Goal: Task Accomplishment & Management: Complete application form

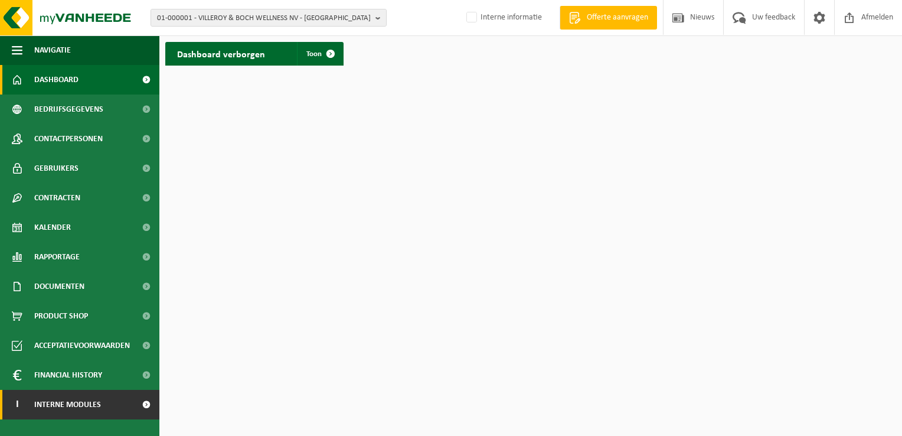
click at [78, 406] on span "Interne modules" at bounding box center [67, 405] width 67 height 30
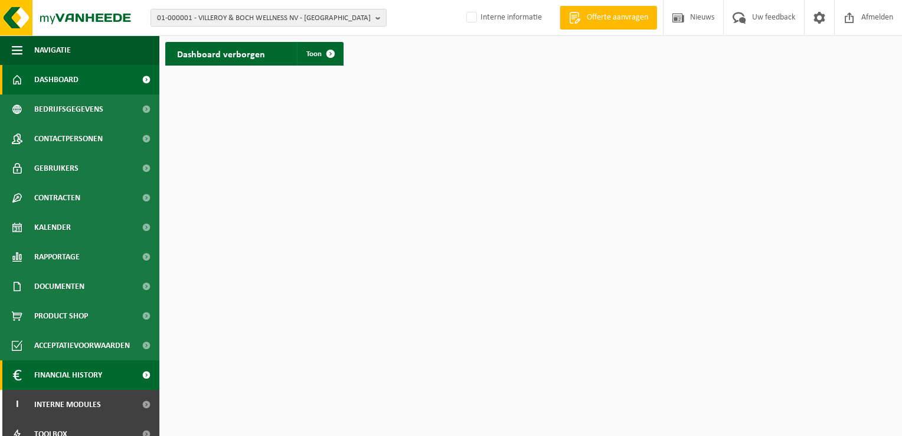
scroll to position [42, 0]
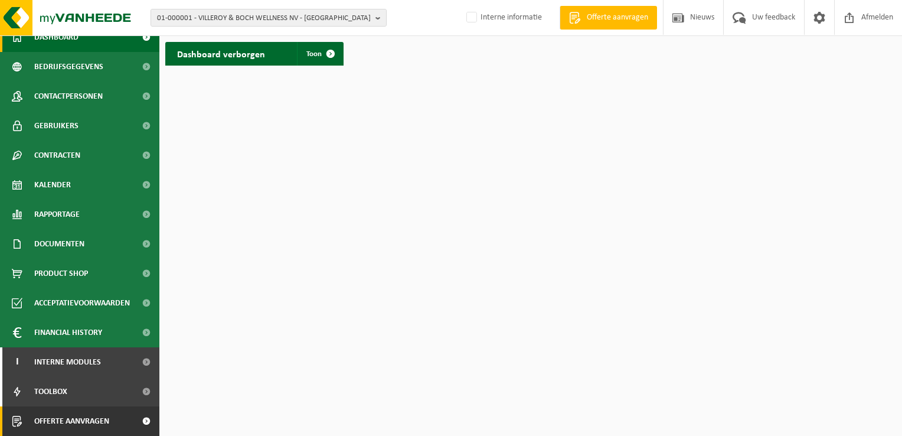
click at [72, 419] on span "Offerte aanvragen" at bounding box center [71, 421] width 75 height 30
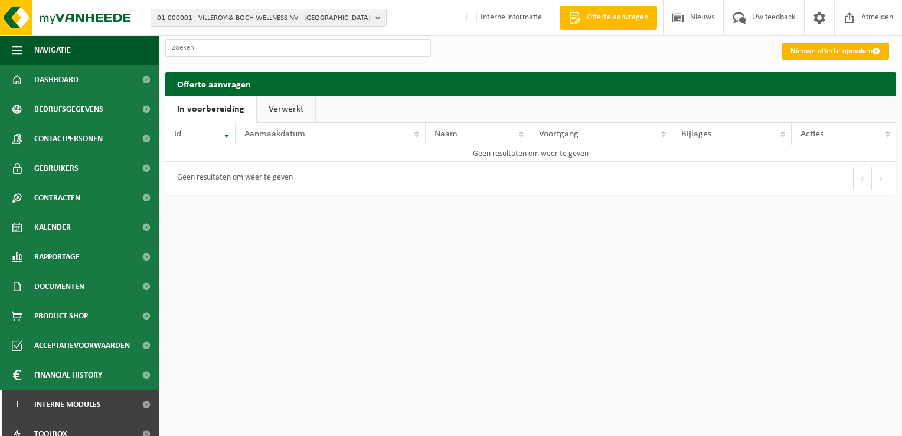
click at [840, 50] on link "Nieuwe offerte opmaken" at bounding box center [834, 50] width 107 height 17
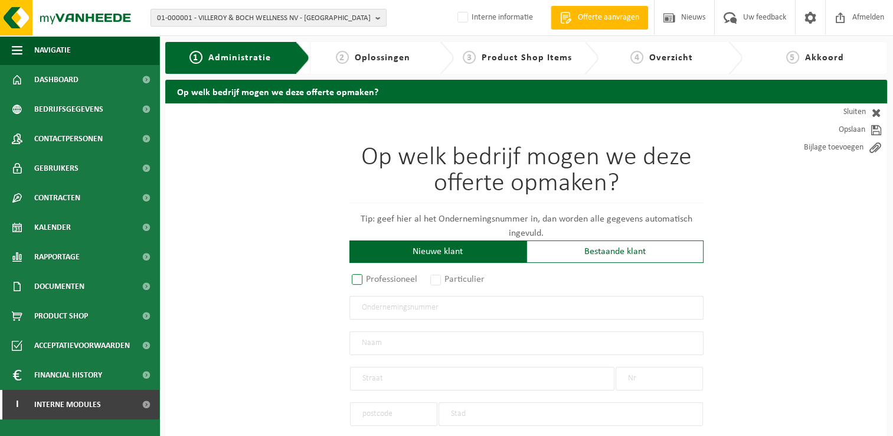
click at [356, 282] on label "Professioneel" at bounding box center [384, 279] width 71 height 17
click at [369, 282] on input "Professioneel" at bounding box center [373, 280] width 8 height 8
radio input "true"
click at [483, 301] on input "text" at bounding box center [526, 308] width 354 height 24
type input "0800.798.544"
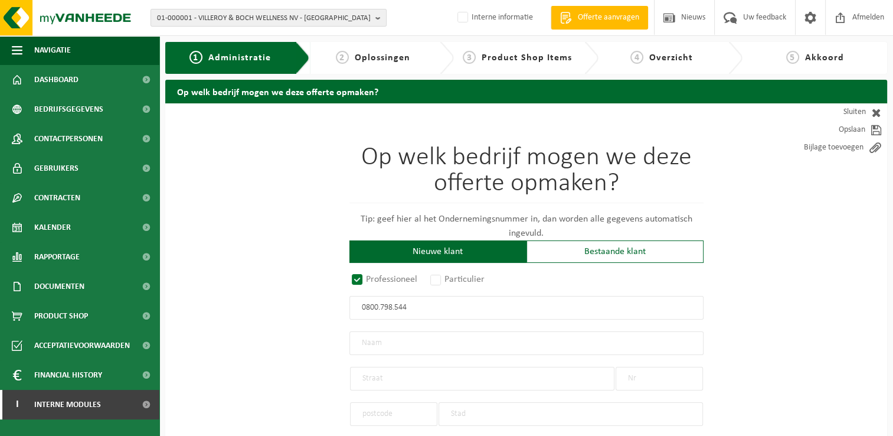
radio input "true"
type input "0800798544"
type input "LOUMIE BV"
type input "JAKOBINESSENSTRAAT"
type input "13"
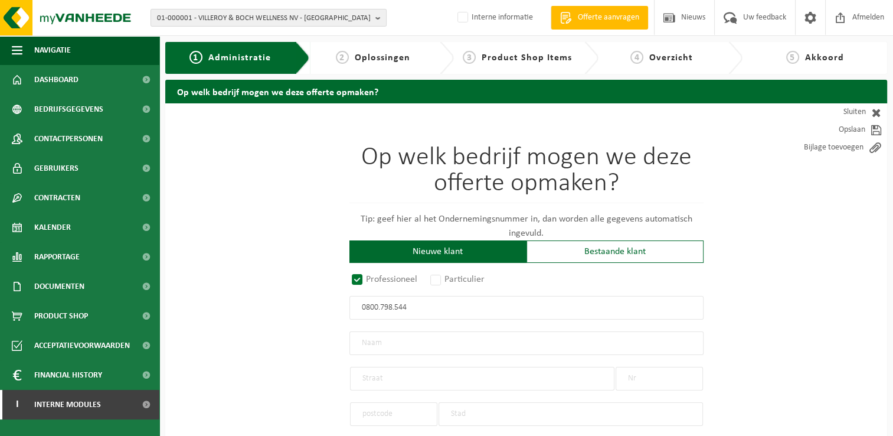
type input "8000"
type input "[GEOGRAPHIC_DATA]"
select select "D"
select select "NACE_9329"
type input "LOUMIE BV"
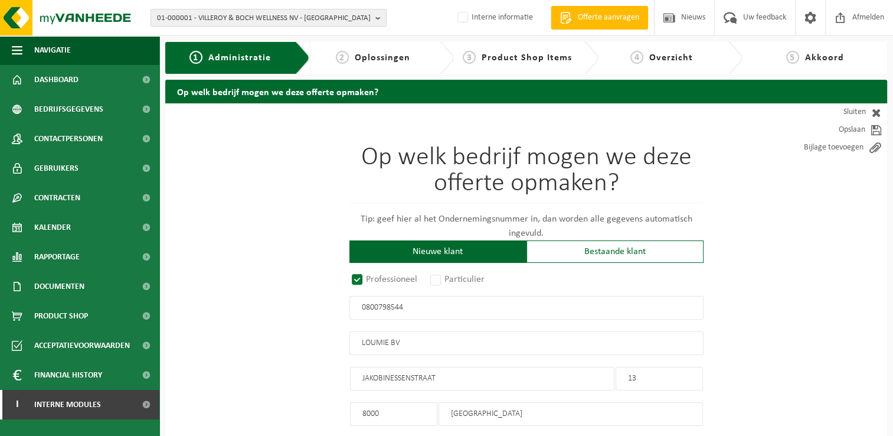
type input "JAKOBINESSENSTRAAT"
type input "13"
type input "8000"
type input "[GEOGRAPHIC_DATA]"
type input "2374884850"
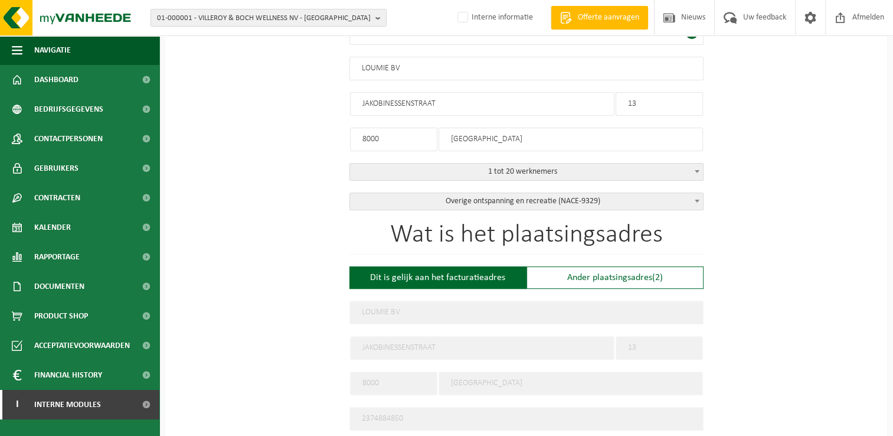
scroll to position [295, 0]
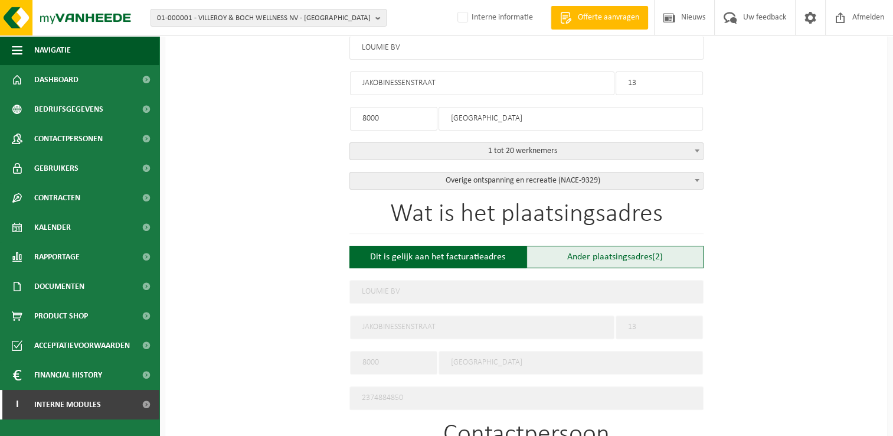
type input "0800798544"
click at [650, 256] on div "Ander plaatsingsadres (2)" at bounding box center [614, 257] width 177 height 22
type input "Werf -"
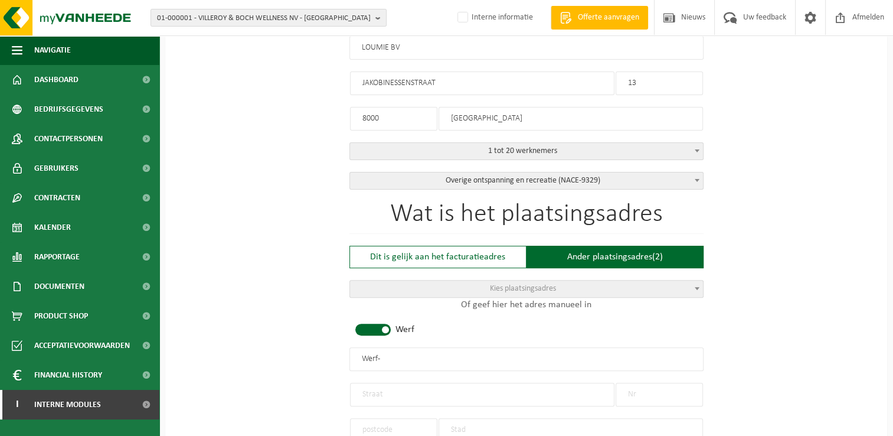
click at [685, 284] on span "Kies plaatsingsadres" at bounding box center [526, 288] width 353 height 17
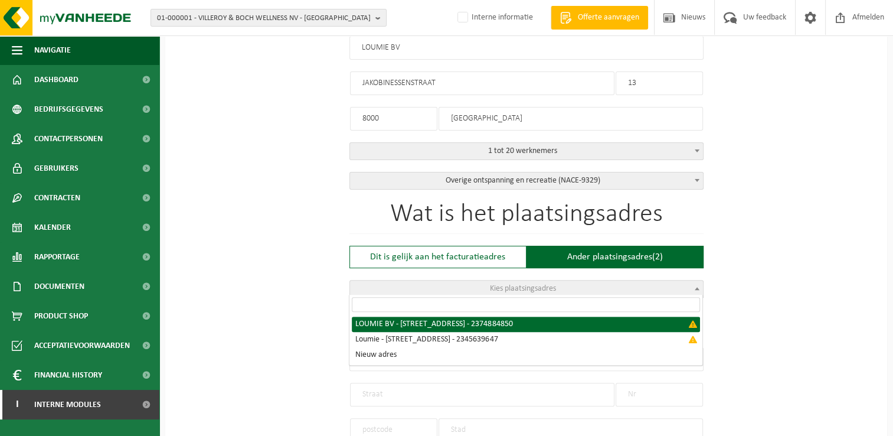
click at [763, 310] on div "Op welk bedrijf mogen we deze offerte opmaken? Tip: geef hier al het Ondernemin…" at bounding box center [526, 376] width 722 height 1136
click at [695, 289] on span at bounding box center [697, 287] width 12 height 15
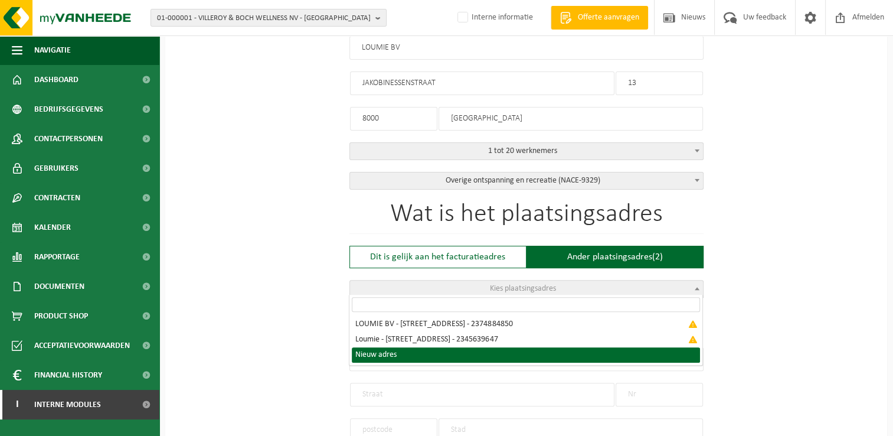
drag, startPoint x: 394, startPoint y: 353, endPoint x: 441, endPoint y: 341, distance: 48.8
select select "{"toggleLocationData":true,"emptyLocationData":true,"name":"","street":"","no":…"
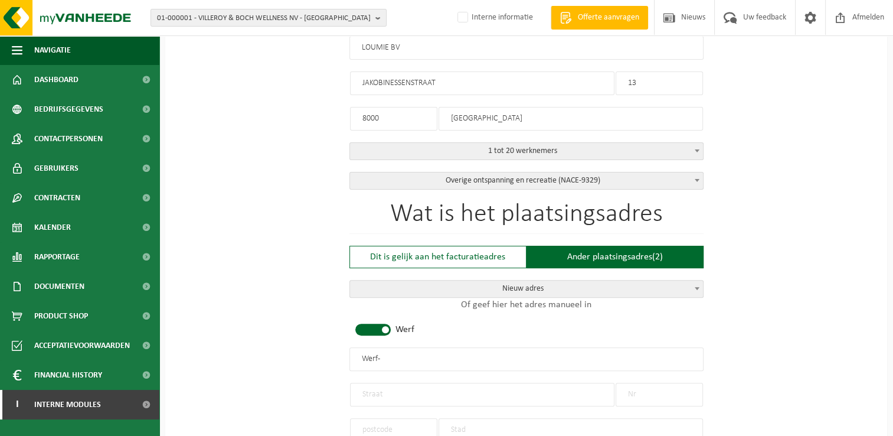
scroll to position [354, 0]
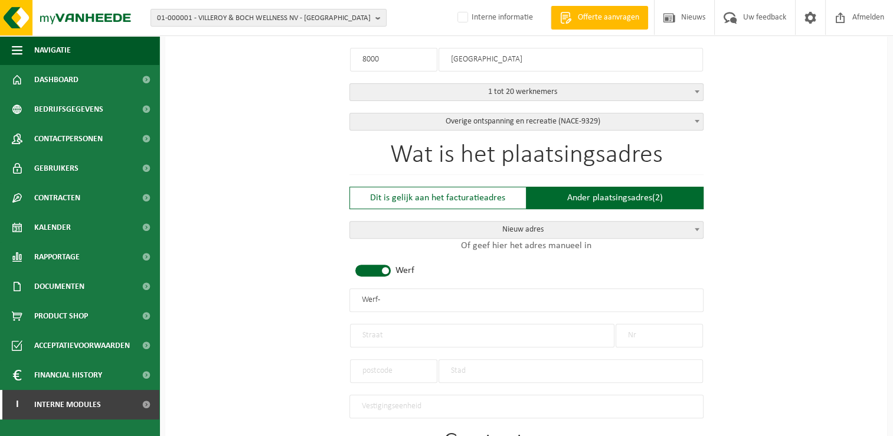
click at [388, 267] on span at bounding box center [372, 270] width 35 height 12
click at [421, 298] on input "text" at bounding box center [526, 300] width 354 height 24
type input "De Roeiclub"
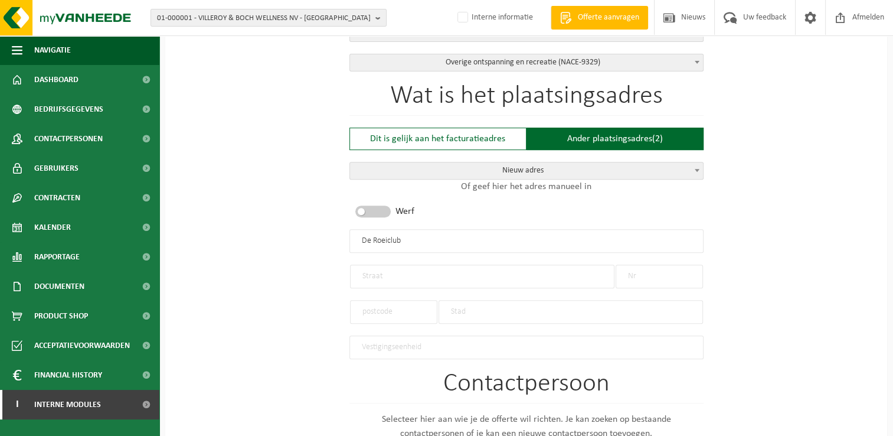
click at [443, 277] on input "text" at bounding box center [482, 276] width 264 height 24
click at [249, 277] on div "Op welk bedrijf mogen we deze offerte opmaken? Tip: geef hier al het Ondernemin…" at bounding box center [526, 258] width 722 height 1136
click at [398, 268] on input "text" at bounding box center [482, 276] width 264 height 24
type input "Waggelwater"
click at [672, 270] on input "text" at bounding box center [659, 276] width 87 height 24
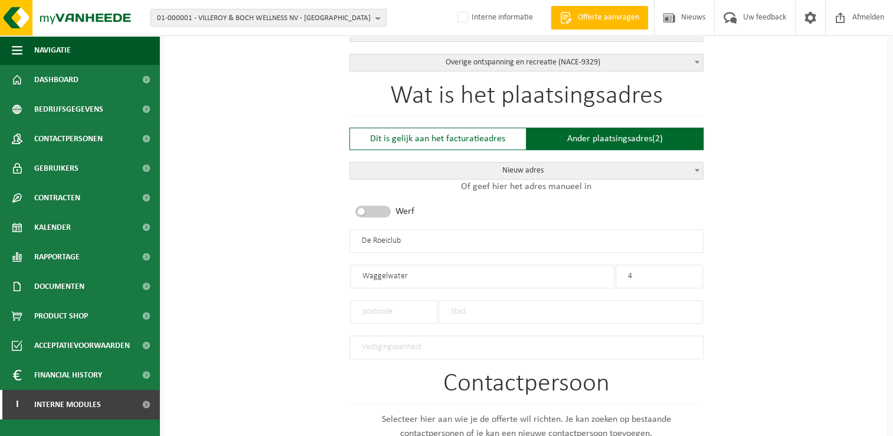
type input "4"
drag, startPoint x: 375, startPoint y: 300, endPoint x: 382, endPoint y: 301, distance: 6.5
click at [381, 301] on input "text" at bounding box center [393, 312] width 87 height 24
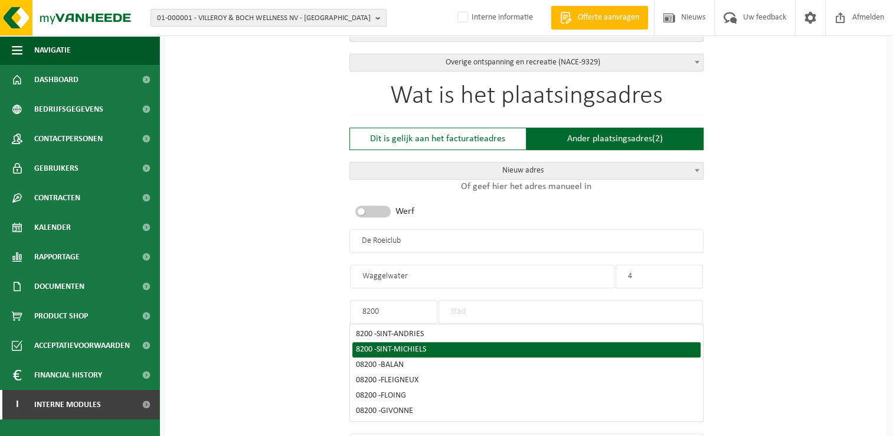
type input "8200"
type input "SINT-ANDRIES"
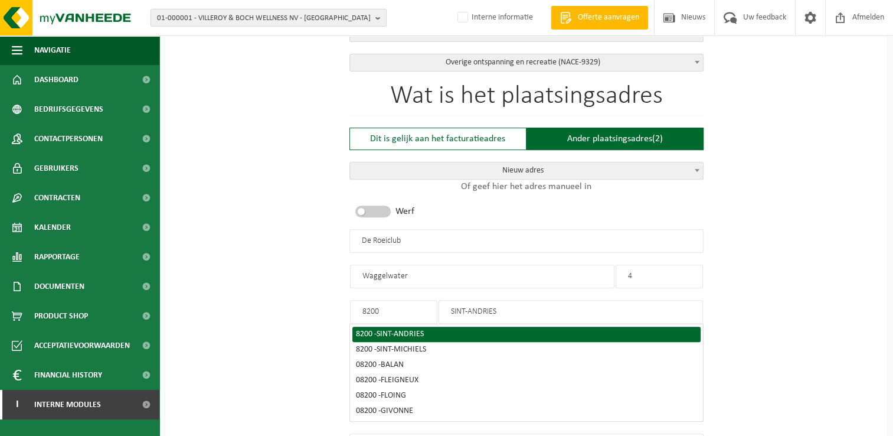
click at [491, 306] on input "SINT-ANDRIES" at bounding box center [571, 312] width 264 height 24
click at [420, 329] on span "SINT-ANDRIES" at bounding box center [400, 333] width 47 height 9
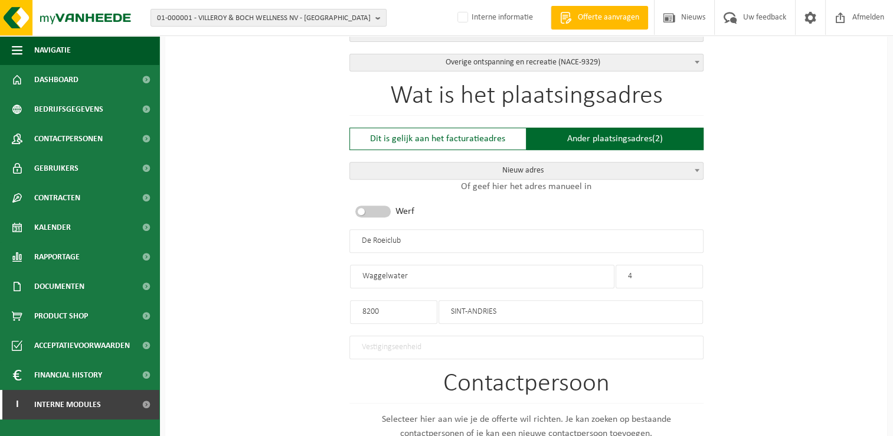
click at [659, 337] on input "text" at bounding box center [526, 347] width 354 height 24
click at [796, 319] on div "Op welk bedrijf mogen we deze offerte opmaken? Tip: geef hier al het Ondernemin…" at bounding box center [526, 258] width 722 height 1136
click at [409, 308] on input "8200" at bounding box center [393, 312] width 87 height 24
click at [525, 303] on input "SINT-ANDRIES" at bounding box center [571, 312] width 264 height 24
click at [600, 345] on input "text" at bounding box center [526, 347] width 354 height 24
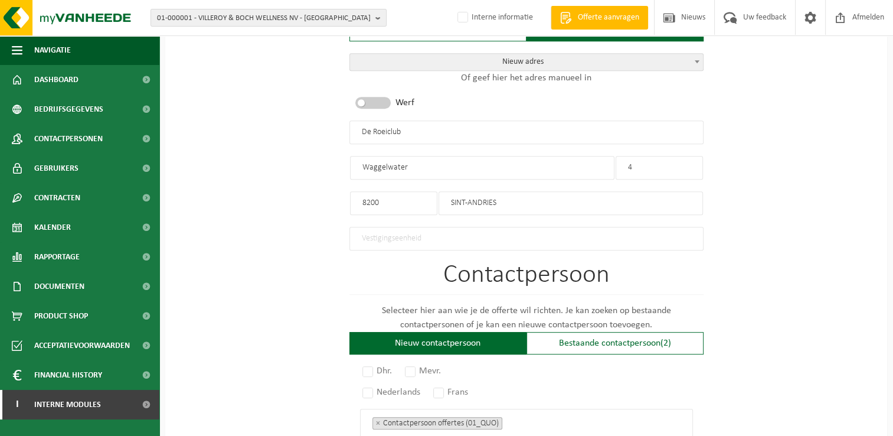
scroll to position [531, 0]
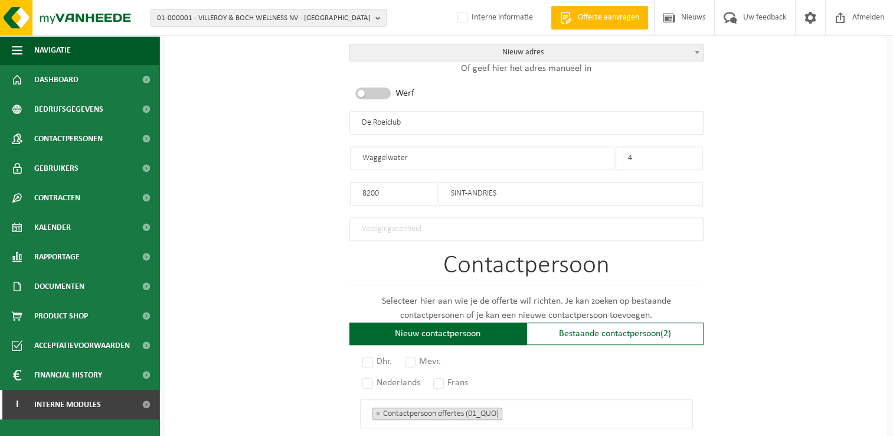
click at [761, 323] on div "Op welk bedrijf mogen we deze offerte opmaken? Tip: geef hier al het Ondernemin…" at bounding box center [526, 140] width 722 height 1136
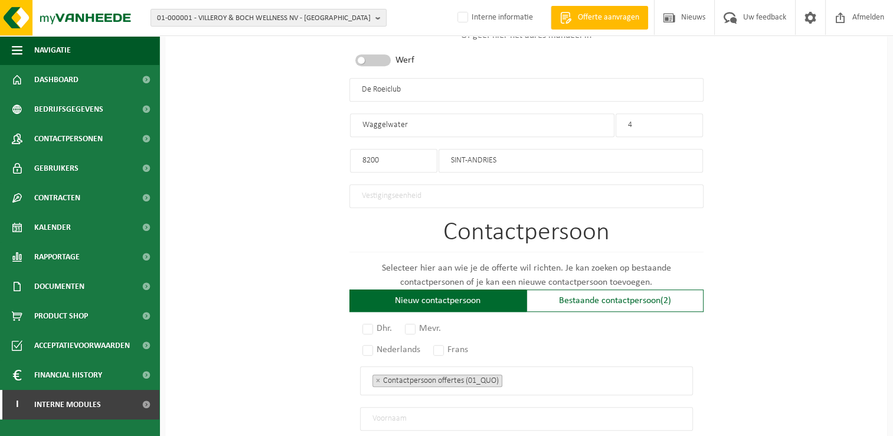
scroll to position [590, 0]
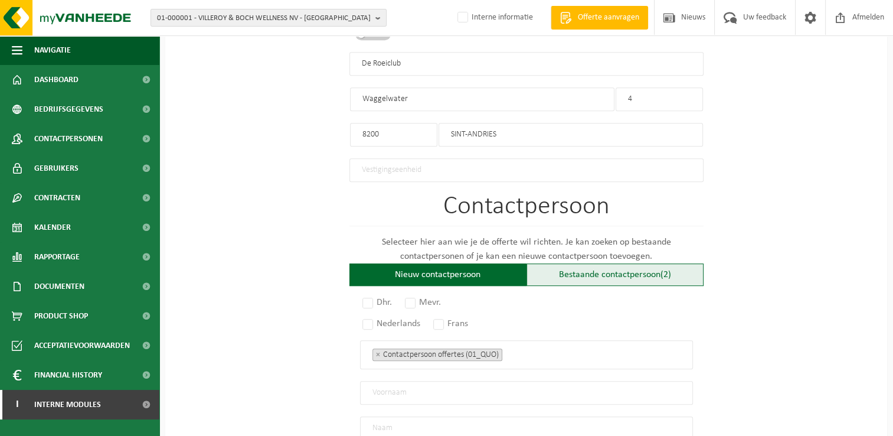
click at [575, 273] on div "Bestaande contactpersoon (2)" at bounding box center [614, 274] width 177 height 22
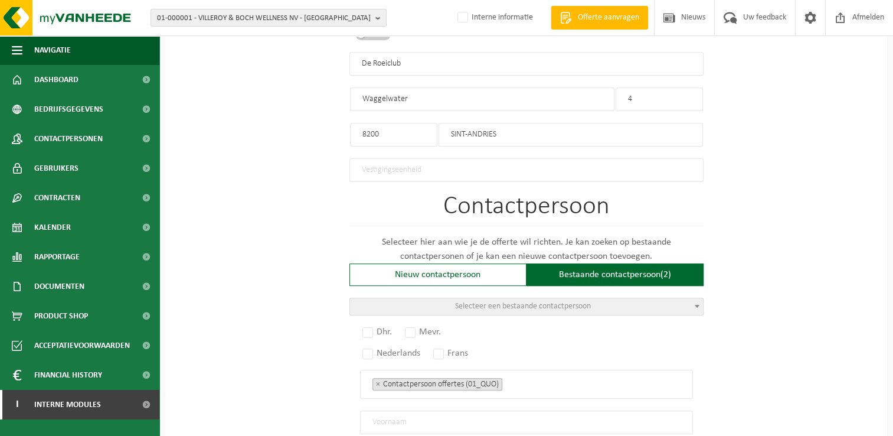
click at [509, 302] on span "Selecteer een bestaande contactpersoon" at bounding box center [523, 306] width 136 height 9
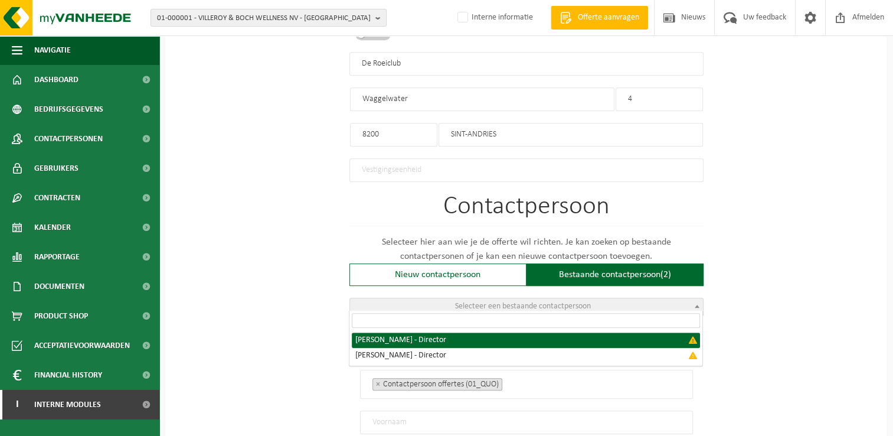
click at [722, 340] on div "Op welk bedrijf mogen we deze offerte opmaken? Tip: geef hier al het Ondernemin…" at bounding box center [526, 96] width 722 height 1166
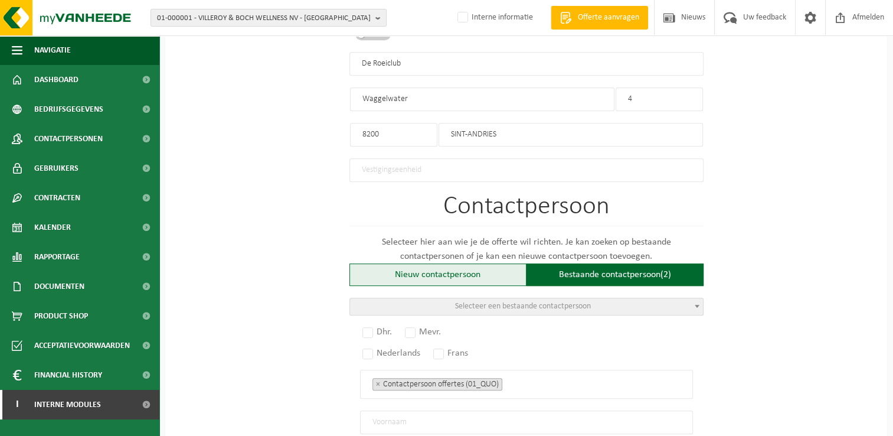
click at [436, 274] on div "Nieuw contactpersoon" at bounding box center [437, 274] width 177 height 22
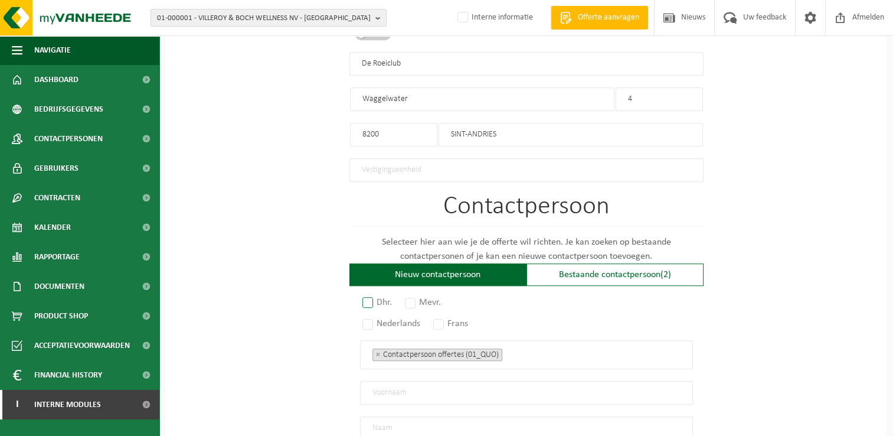
click at [375, 295] on label "Dhr." at bounding box center [377, 302] width 35 height 17
radio input "true"
click at [365, 319] on label "Nederlands" at bounding box center [392, 323] width 64 height 17
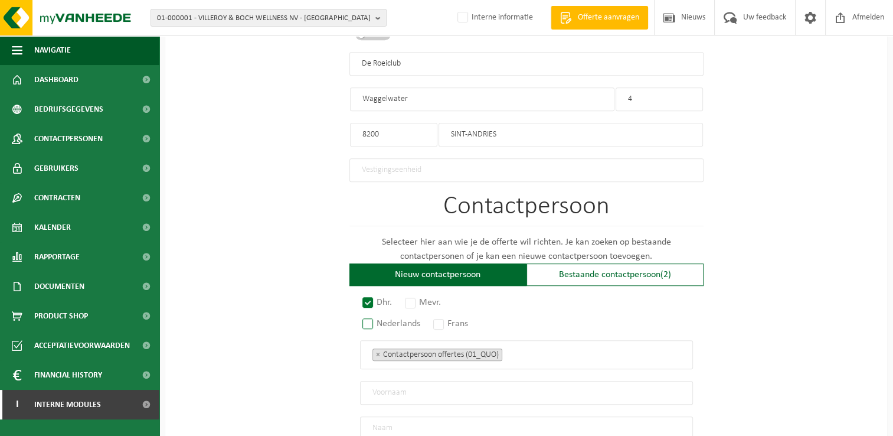
radio input "true"
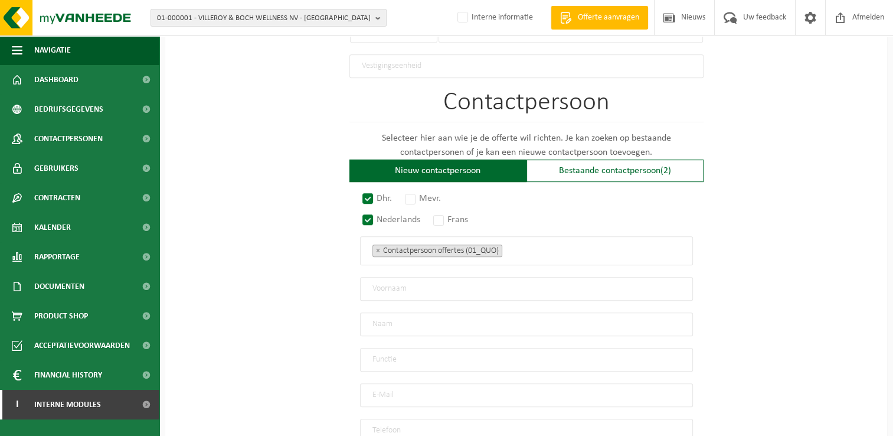
scroll to position [708, 0]
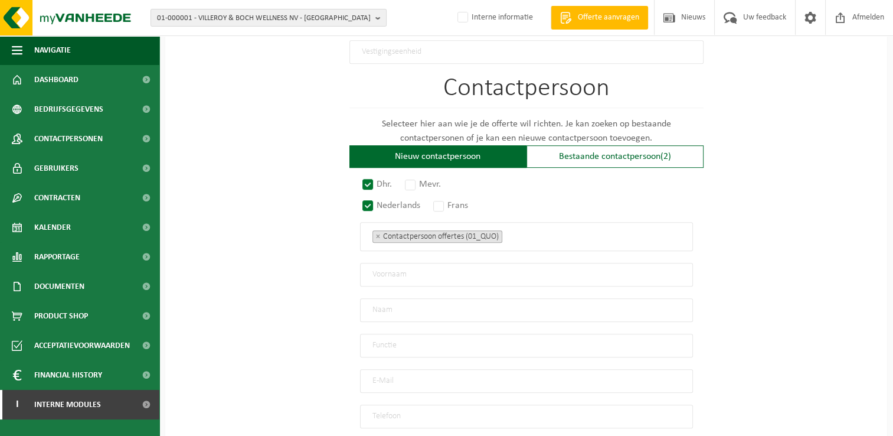
click at [445, 271] on input "text" at bounding box center [526, 275] width 333 height 24
type input "Wannes"
click at [643, 153] on div "Bestaande contactpersoon (2)" at bounding box center [614, 156] width 177 height 22
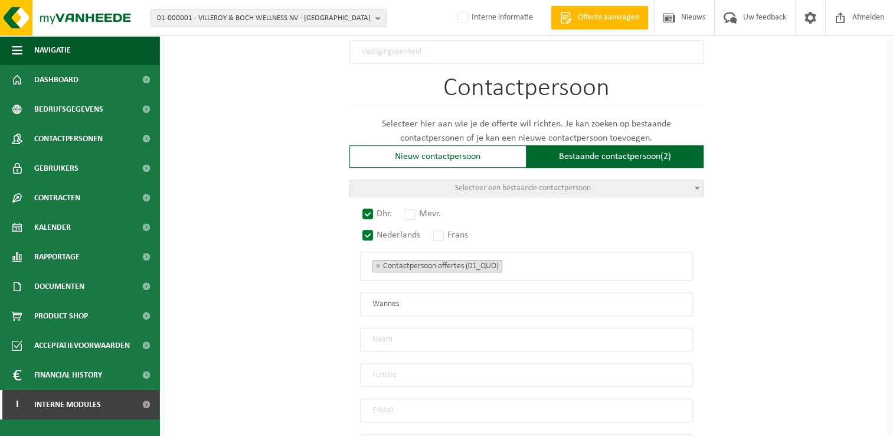
click at [630, 154] on div "Bestaande contactpersoon (2)" at bounding box center [614, 156] width 177 height 22
click at [610, 180] on span "Selecteer een bestaande contactpersoon" at bounding box center [526, 188] width 353 height 17
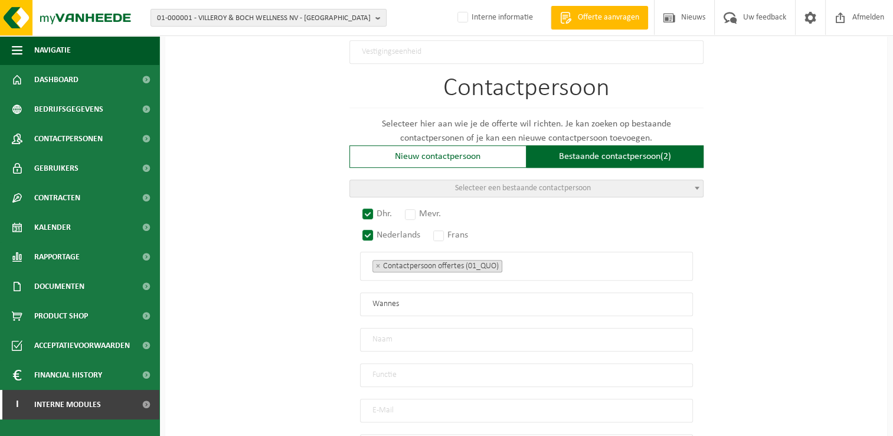
click at [451, 332] on input "text" at bounding box center [526, 340] width 333 height 24
type input "Leys"
click at [446, 369] on input "text" at bounding box center [526, 375] width 333 height 24
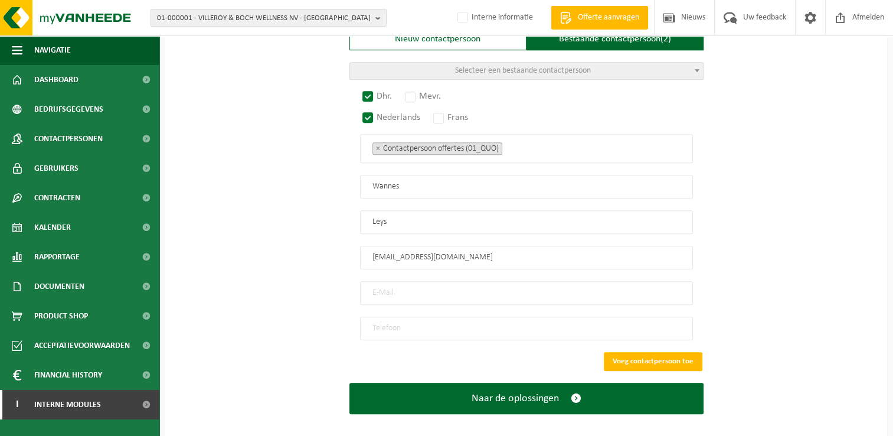
scroll to position [830, 0]
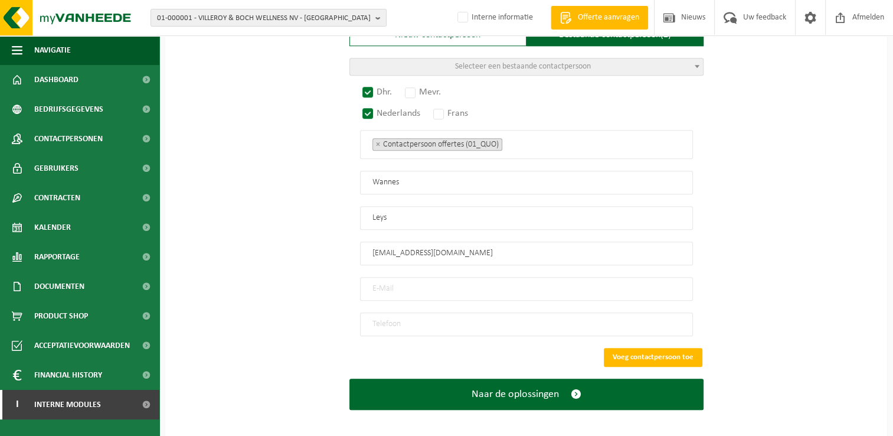
drag, startPoint x: 450, startPoint y: 247, endPoint x: 331, endPoint y: 241, distance: 119.3
type input "horeca@krbrugge.be"
click at [434, 277] on input "email" at bounding box center [526, 289] width 333 height 24
paste input "horeca@krbrugge.be"
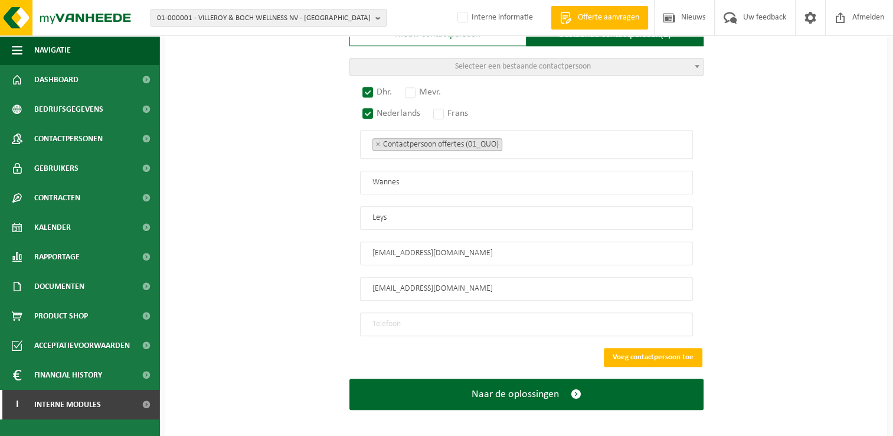
type input "horeca@krbrugge.be"
drag, startPoint x: 456, startPoint y: 249, endPoint x: 326, endPoint y: 253, distance: 129.9
type input "Zaakvoerder"
click at [469, 316] on input "tel" at bounding box center [526, 324] width 333 height 24
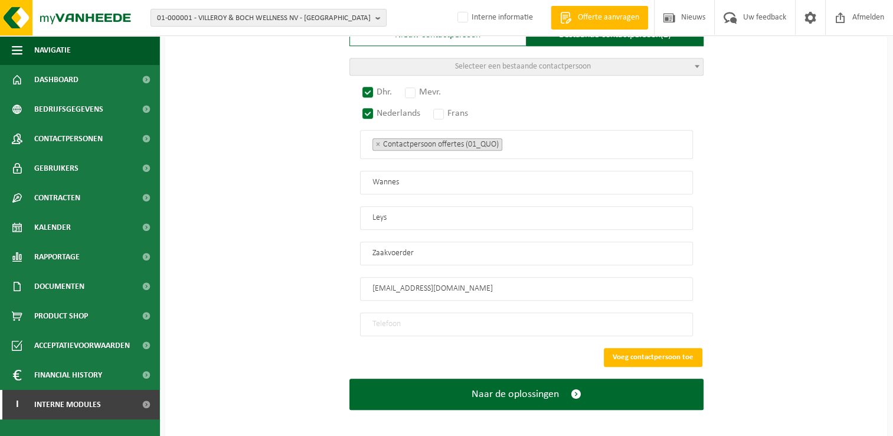
paste input "0456055411"
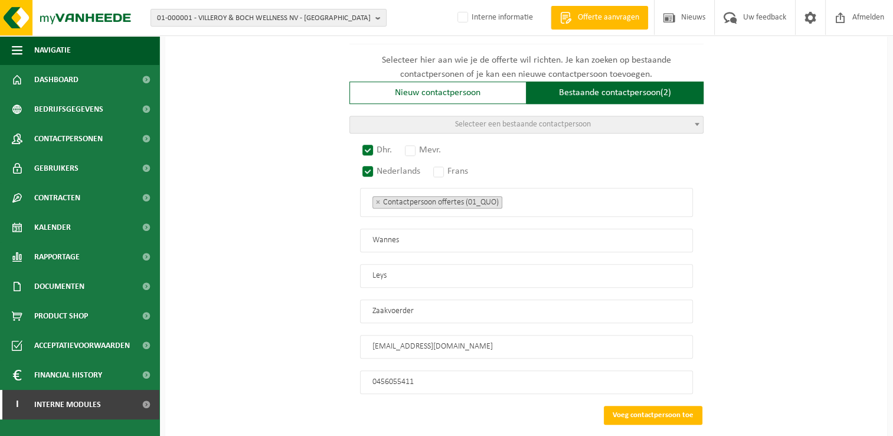
scroll to position [712, 0]
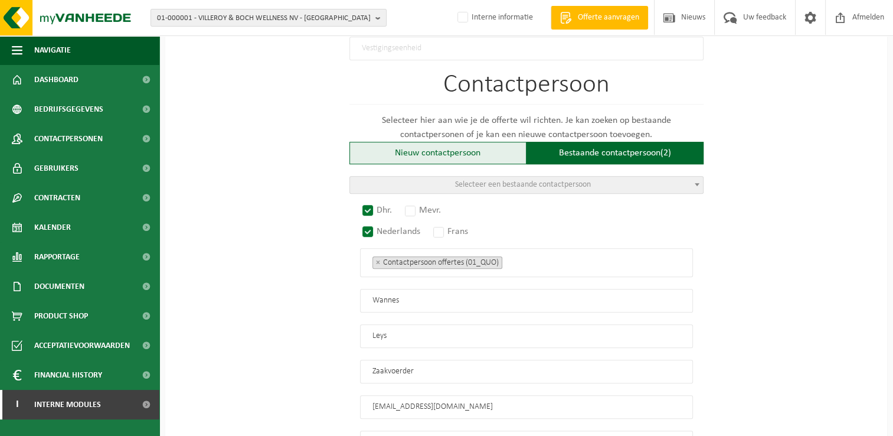
type input "0456055411"
click at [449, 149] on div "Nieuw contactpersoon" at bounding box center [437, 153] width 177 height 22
radio input "false"
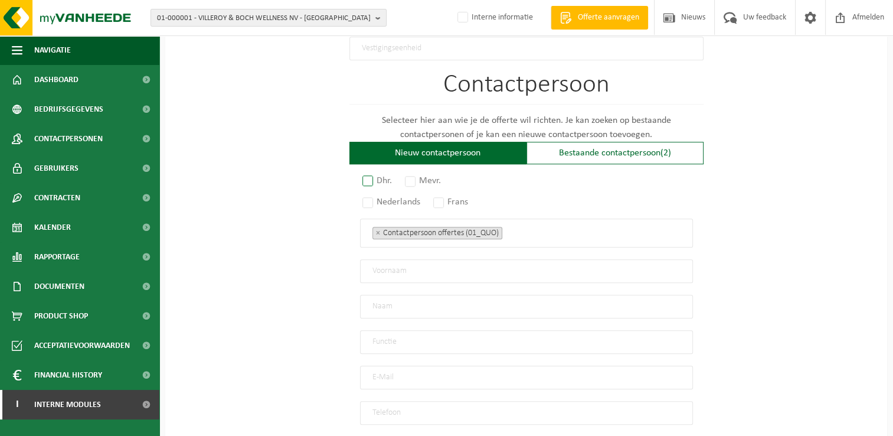
click at [365, 176] on label "Dhr." at bounding box center [377, 180] width 35 height 17
radio input "true"
click at [366, 197] on label "Nederlands" at bounding box center [392, 202] width 64 height 17
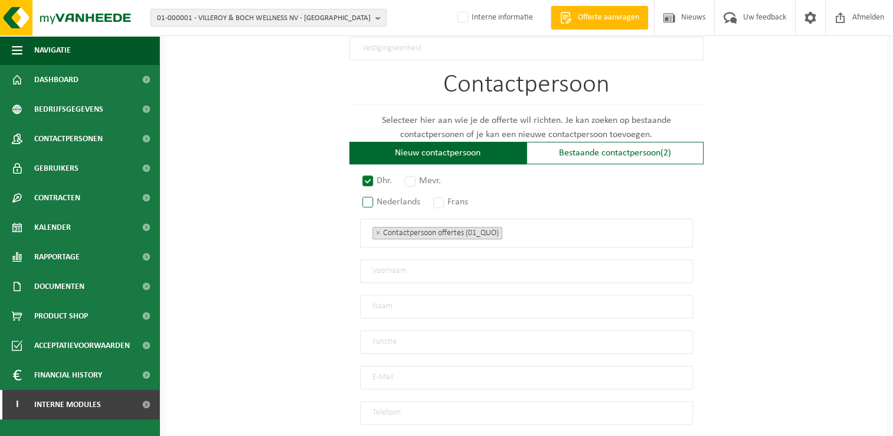
radio input "true"
click at [426, 269] on input "text" at bounding box center [526, 271] width 333 height 24
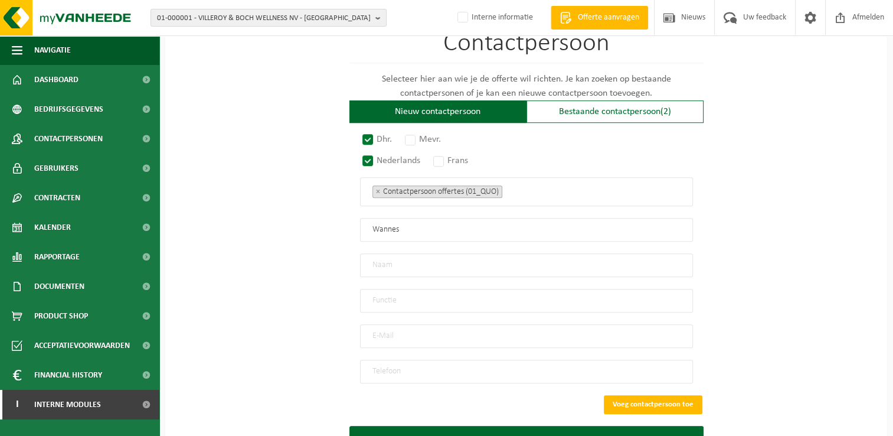
scroll to position [771, 0]
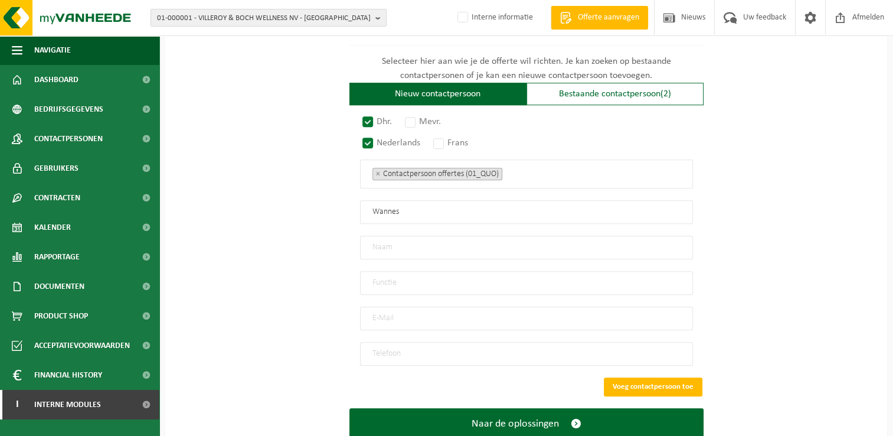
type input "Wannes"
click at [547, 351] on input "tel" at bounding box center [526, 354] width 333 height 24
paste input "0456055411"
type input "0456055411"
click at [426, 241] on input "text" at bounding box center [526, 247] width 333 height 24
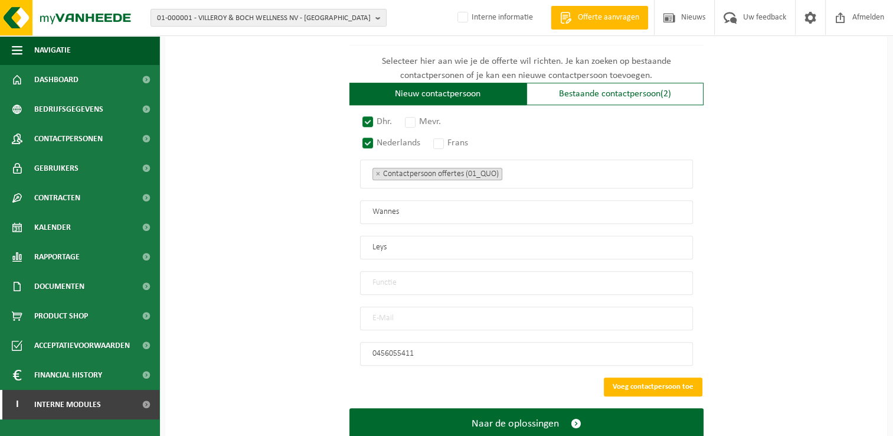
type input "Leys"
click at [425, 271] on input "text" at bounding box center [526, 283] width 333 height 24
type input "Zaakvoerder"
click at [407, 312] on input "email" at bounding box center [526, 318] width 333 height 24
type input "horeca@krbrugge.be"
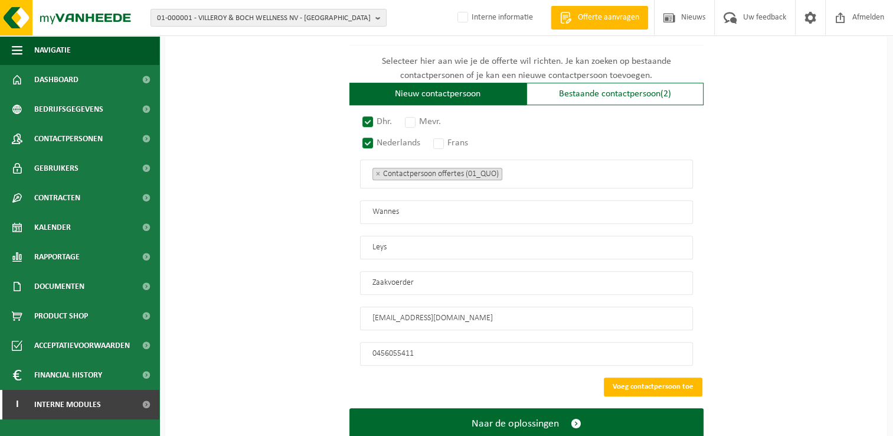
click at [469, 349] on input "0456055411" at bounding box center [526, 354] width 333 height 24
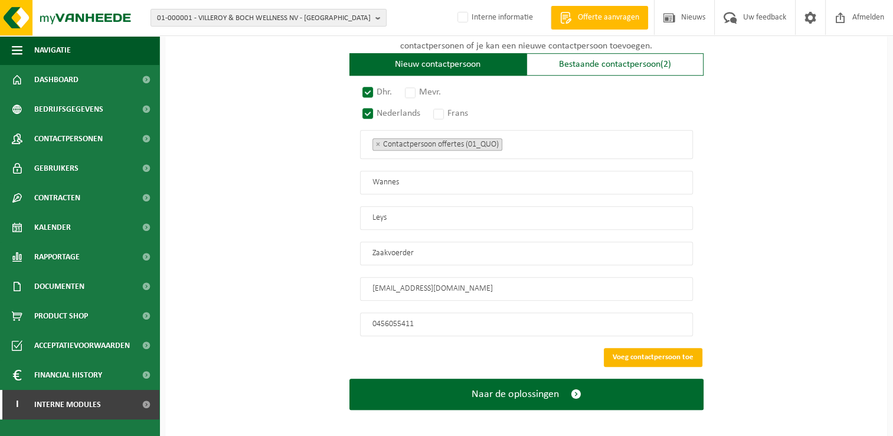
click at [649, 349] on button "Voeg contactpersoon toe" at bounding box center [653, 357] width 99 height 19
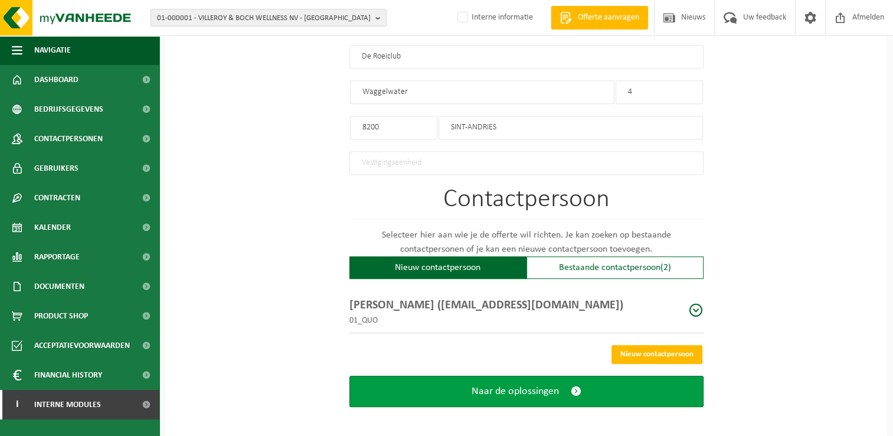
click at [575, 386] on span "submit" at bounding box center [576, 391] width 11 height 12
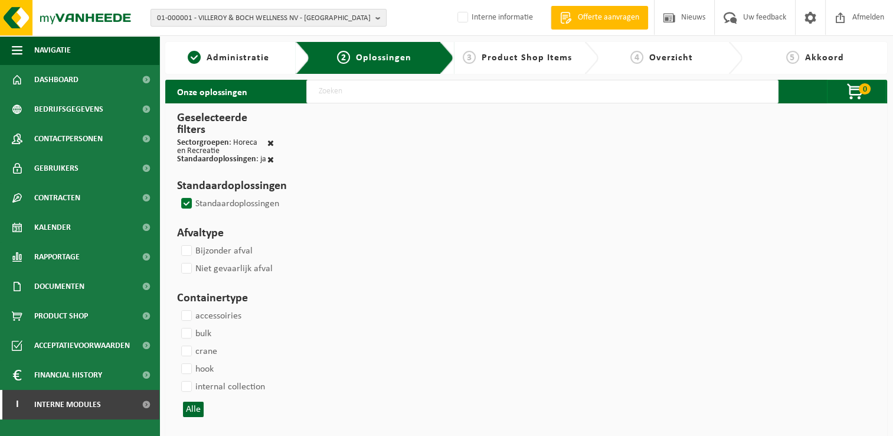
select select
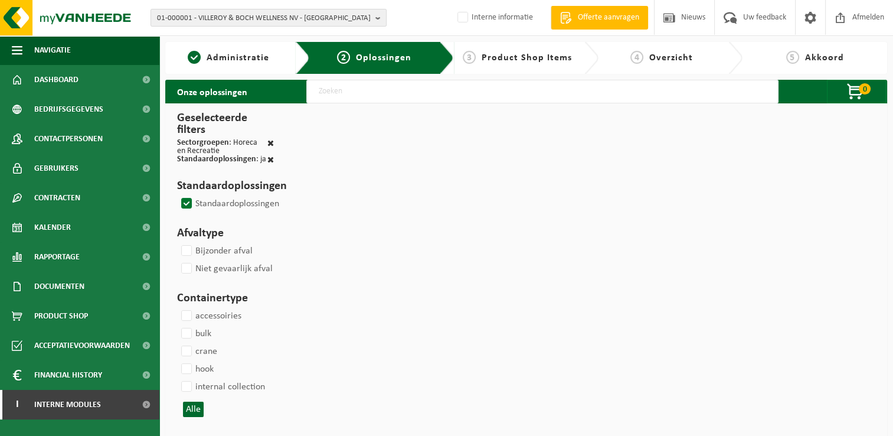
select select
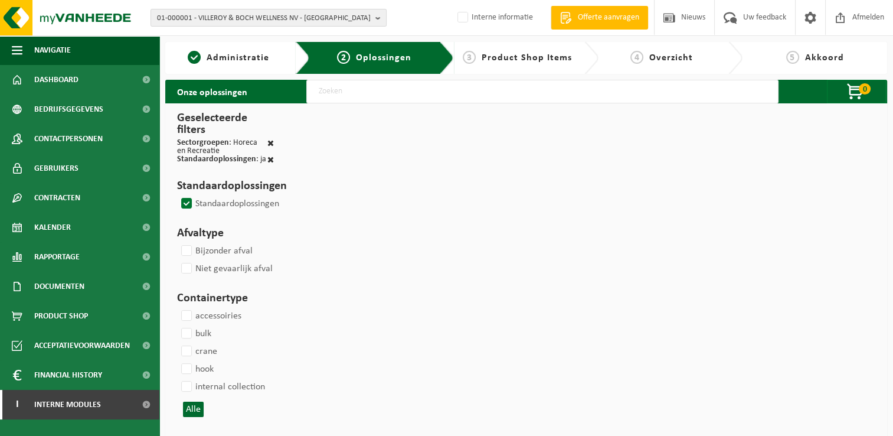
select select
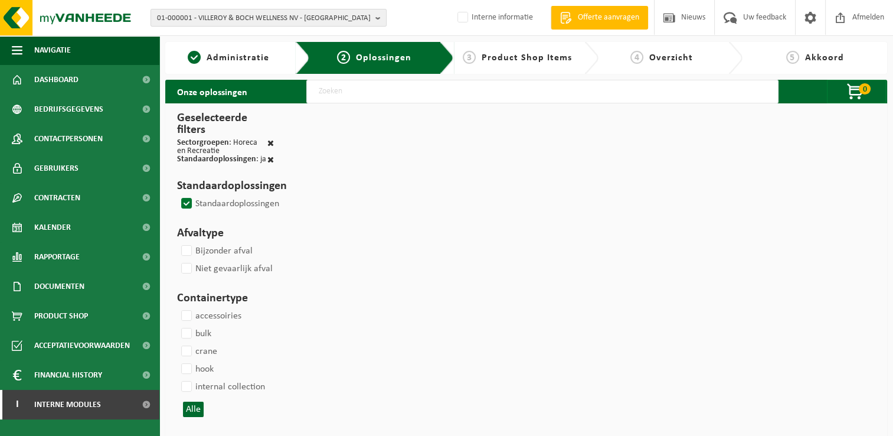
select select
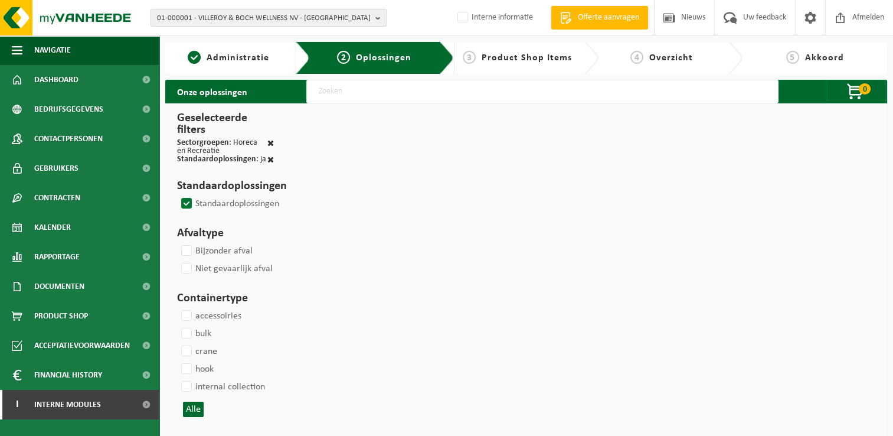
select select
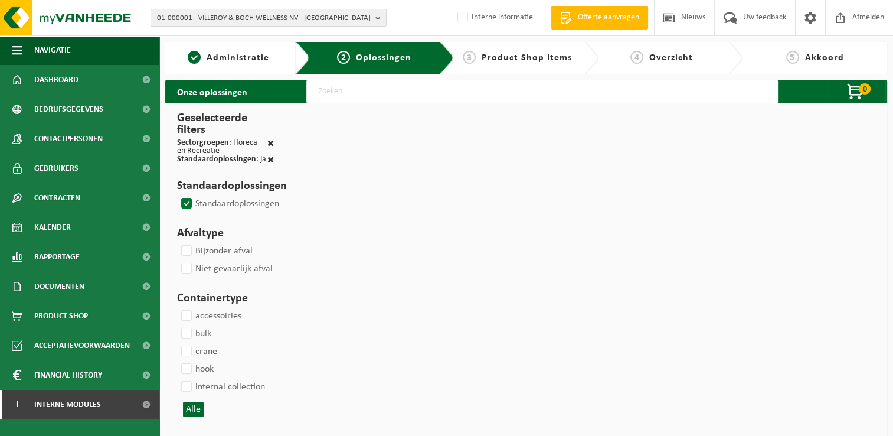
select select
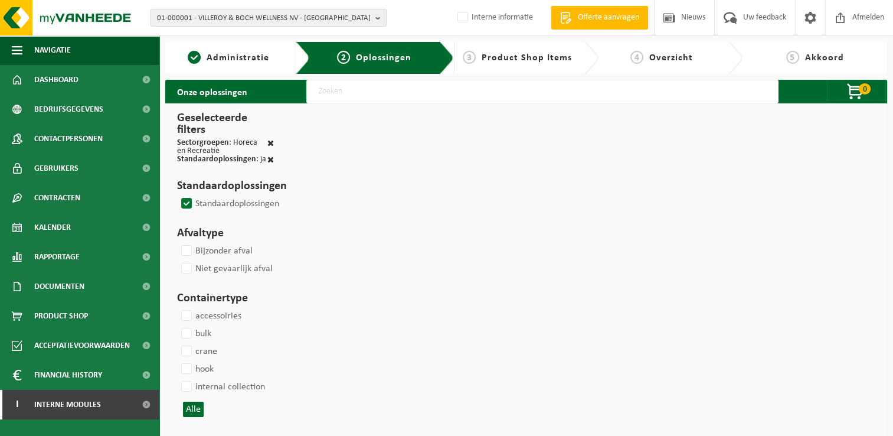
select select
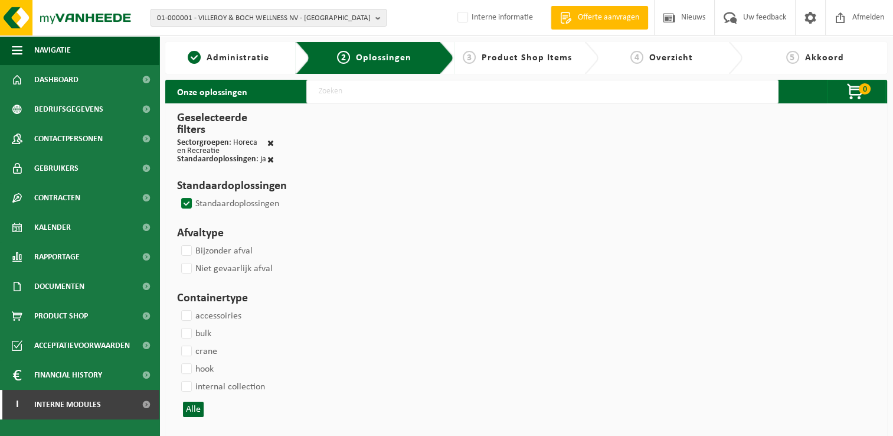
select select
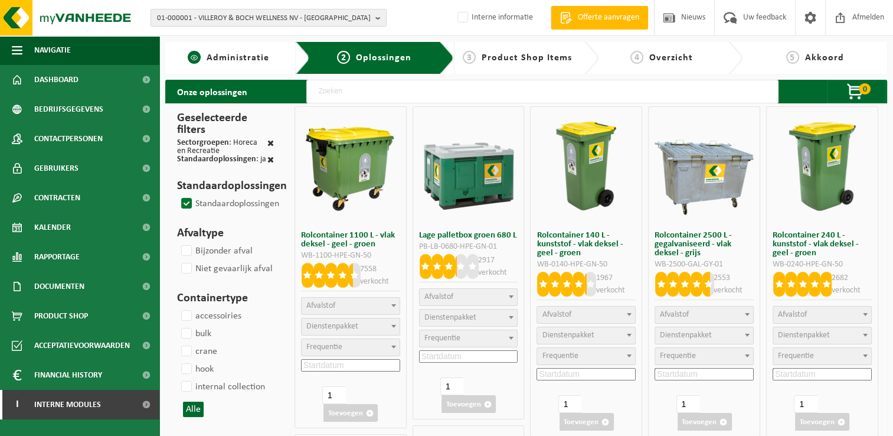
click at [243, 54] on span "Administratie" at bounding box center [238, 57] width 63 height 9
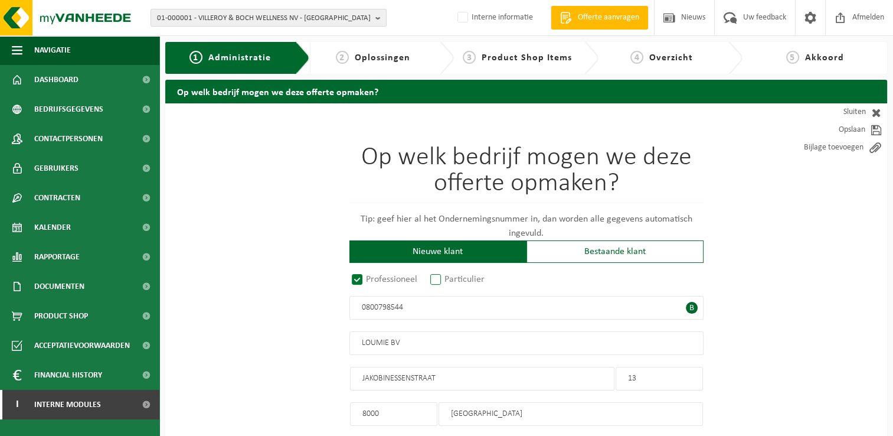
radio input "true"
type input "0800798544"
type input "LOUMIE BV"
type input "JAKOBINESSENSTRAAT"
type input "13"
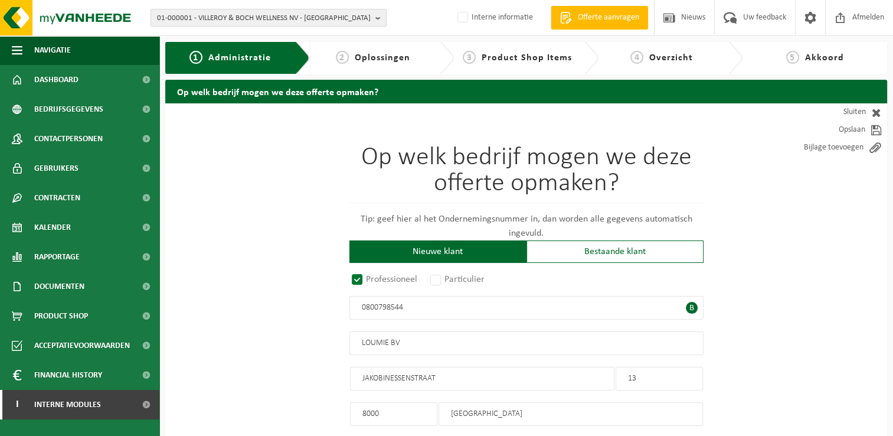
type input "8000"
type input "BRUGGE"
select select "D"
select select "NACE_9329"
select select
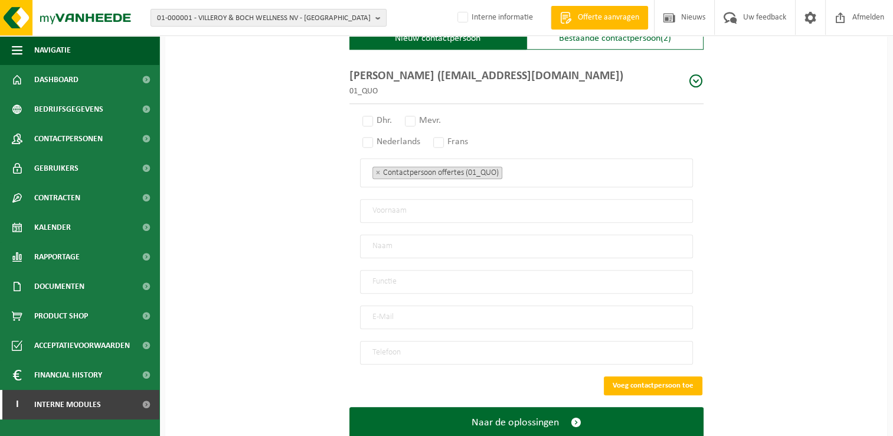
scroll to position [855, 0]
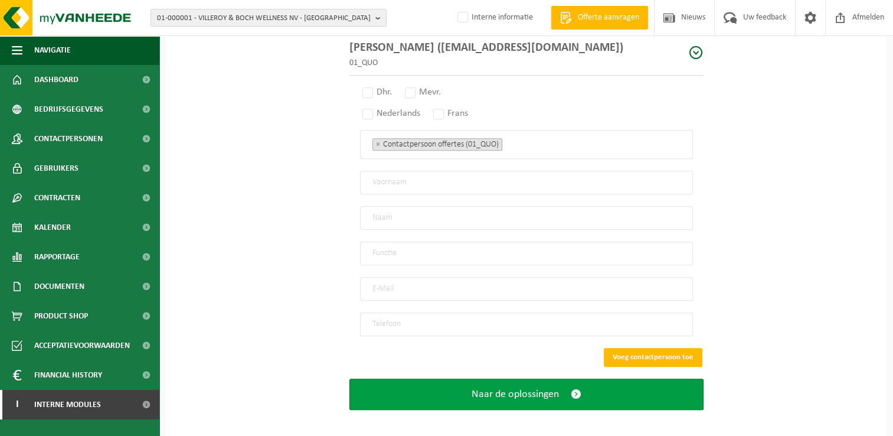
click at [567, 384] on button "Naar de oplossingen" at bounding box center [526, 393] width 354 height 31
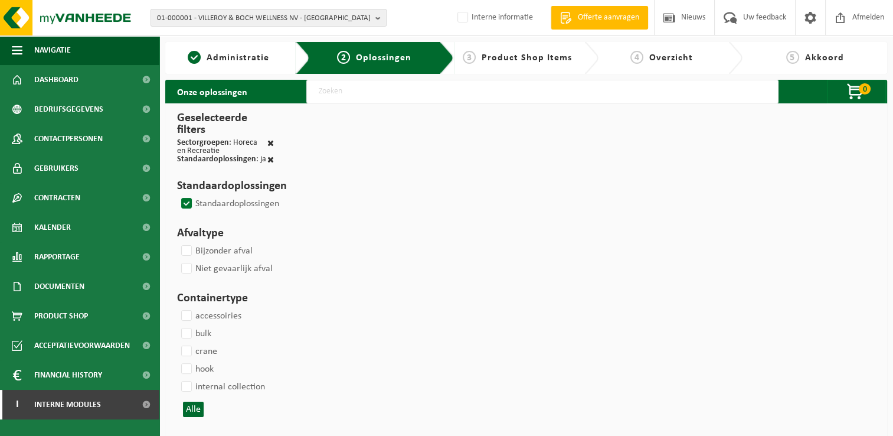
click at [377, 92] on input "text" at bounding box center [542, 92] width 472 height 24
select select
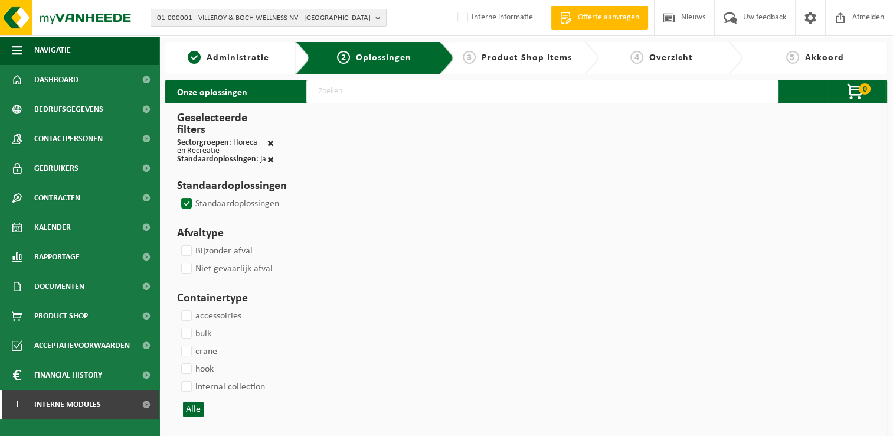
select select
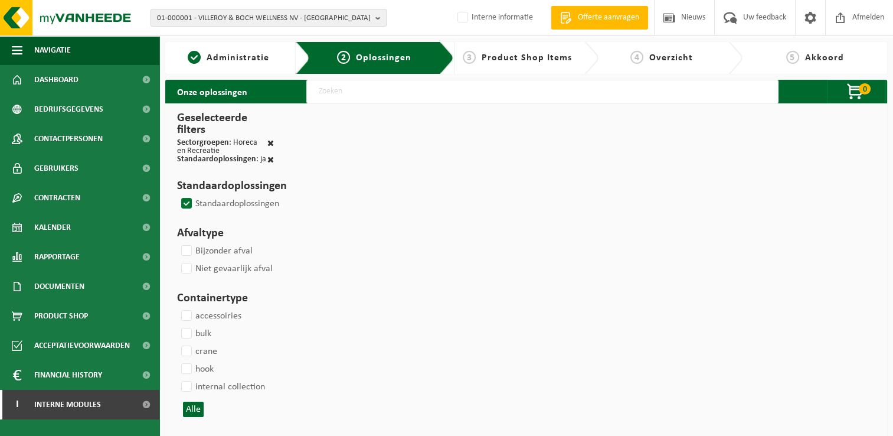
select select
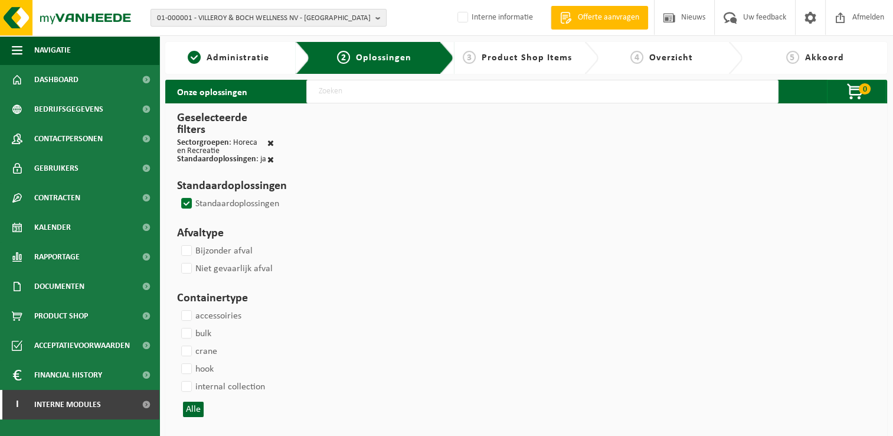
select select
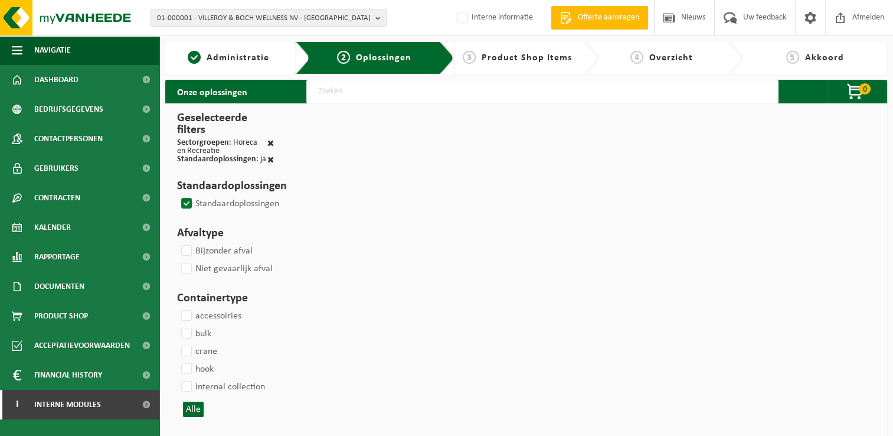
select select
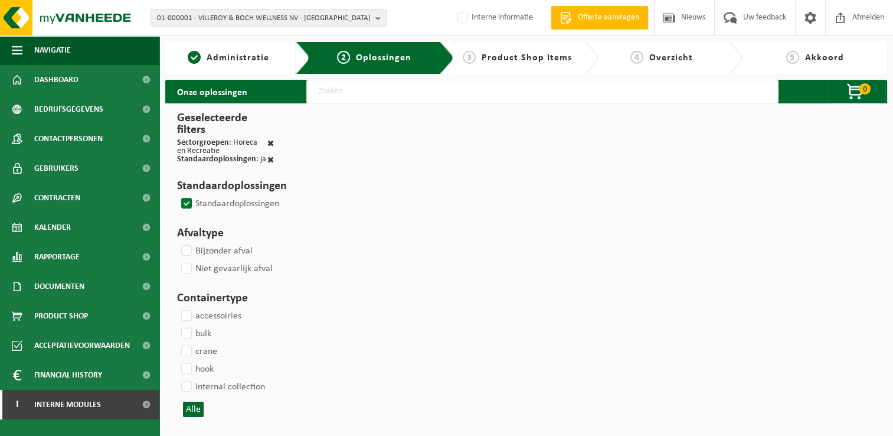
select select
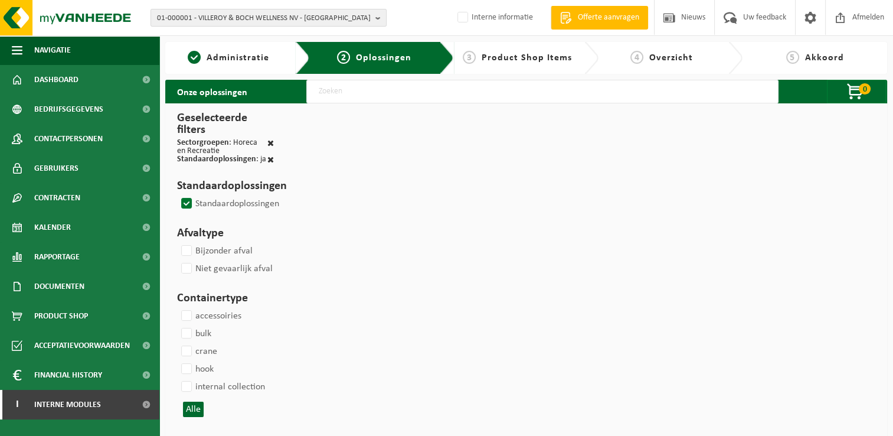
select select
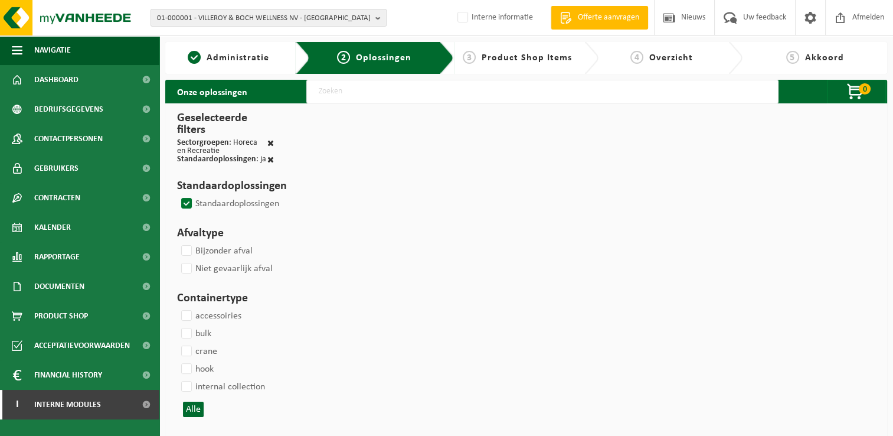
select select
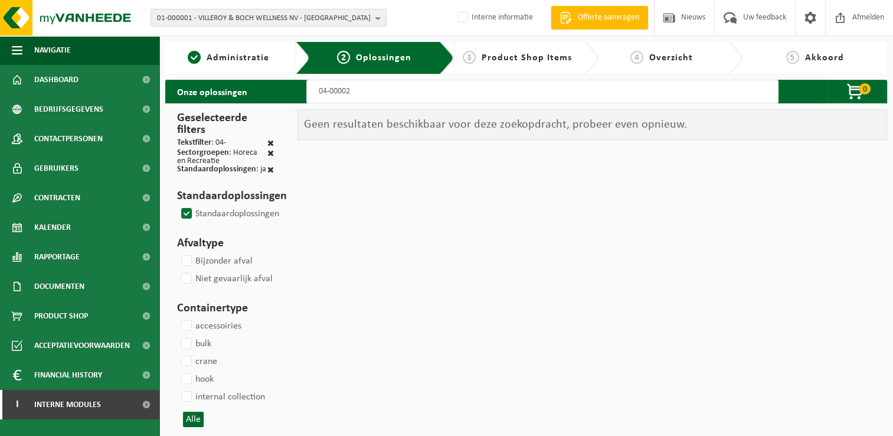
type input "04-000029"
select select
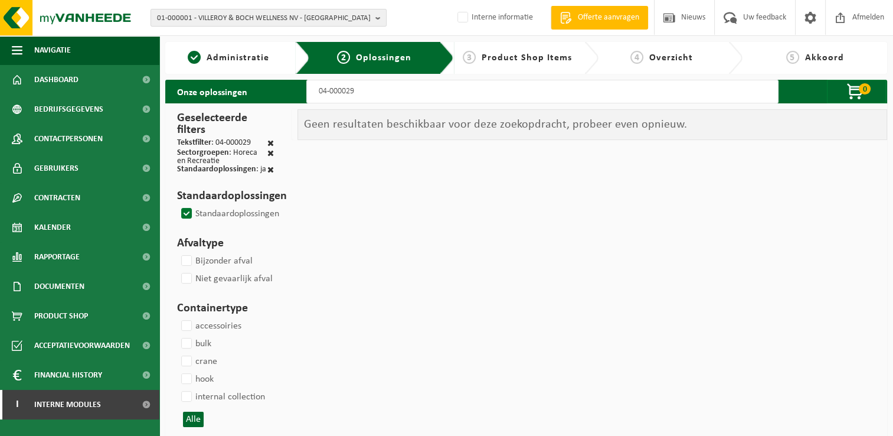
select select
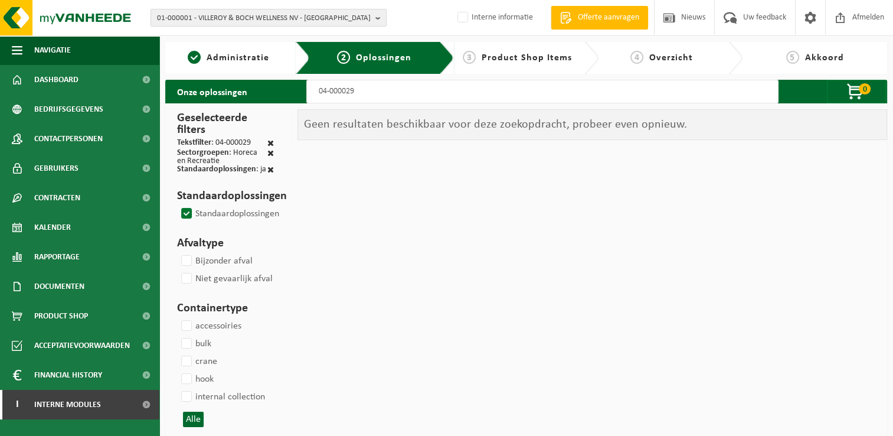
select select
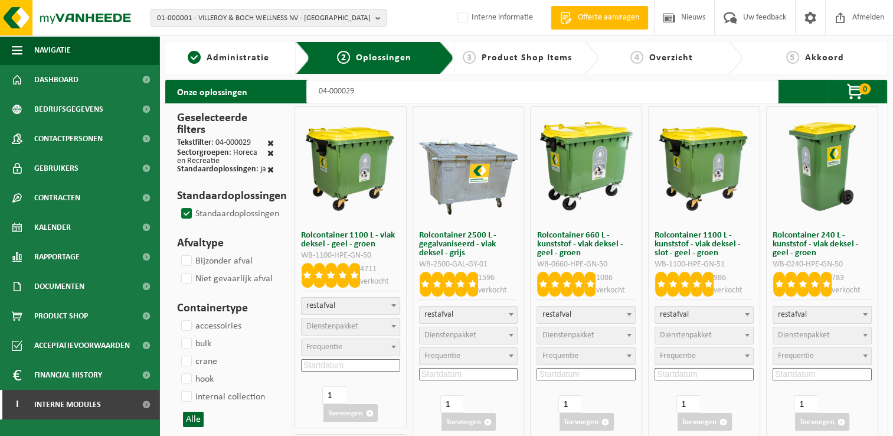
select select
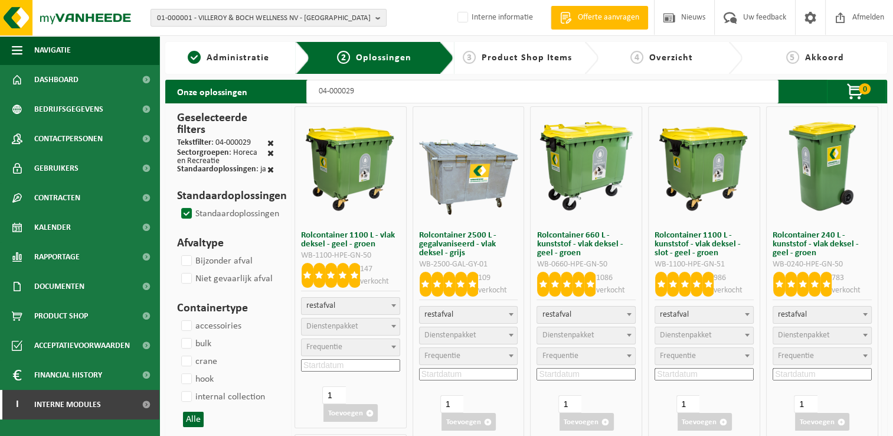
select select
select select "2"
select select
select select "2"
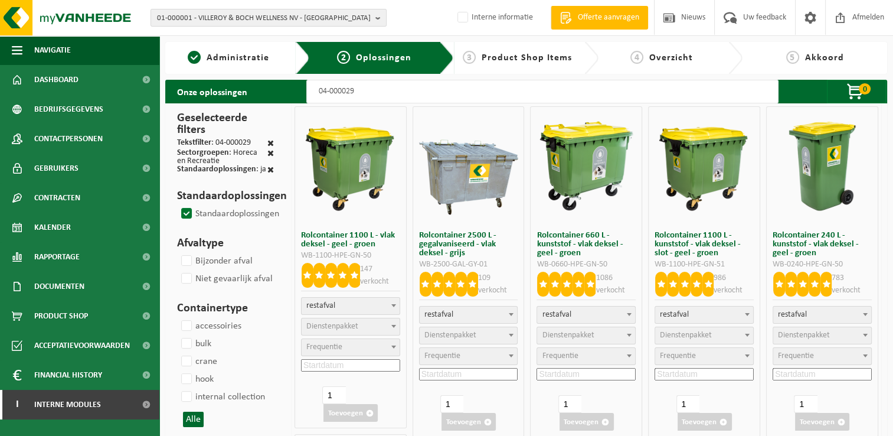
select select
select select "2"
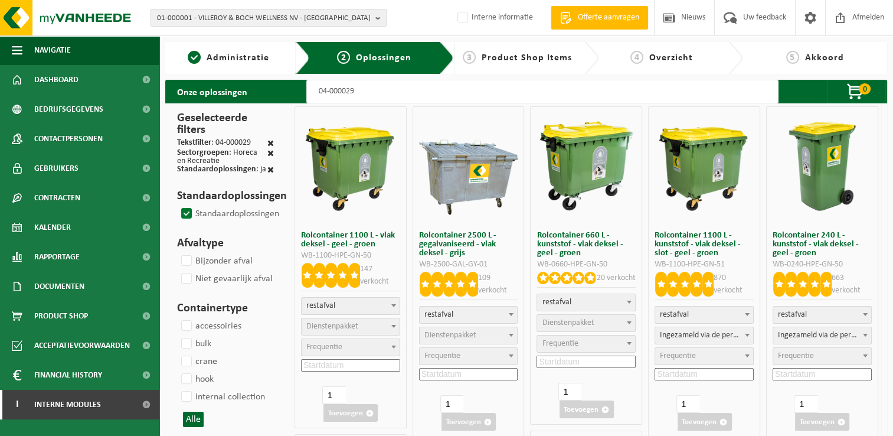
type input "04-000029"
select select
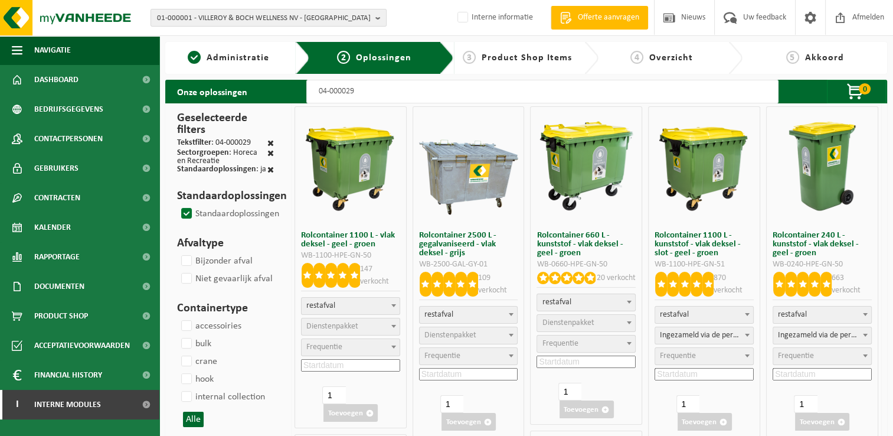
select select
select select "2"
select select
select select "2"
select select
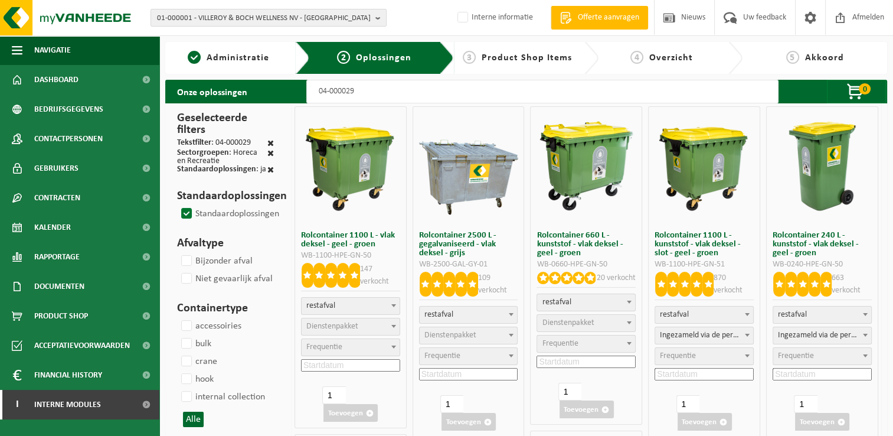
select select "2"
select select
select select "2"
select select
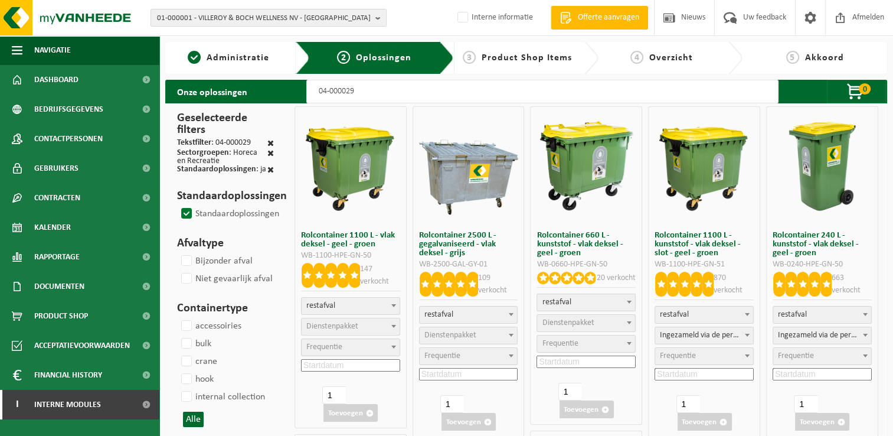
select select
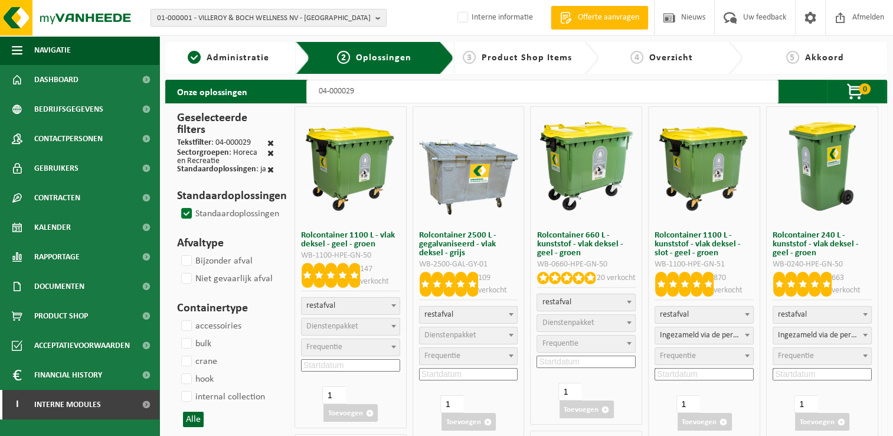
select select
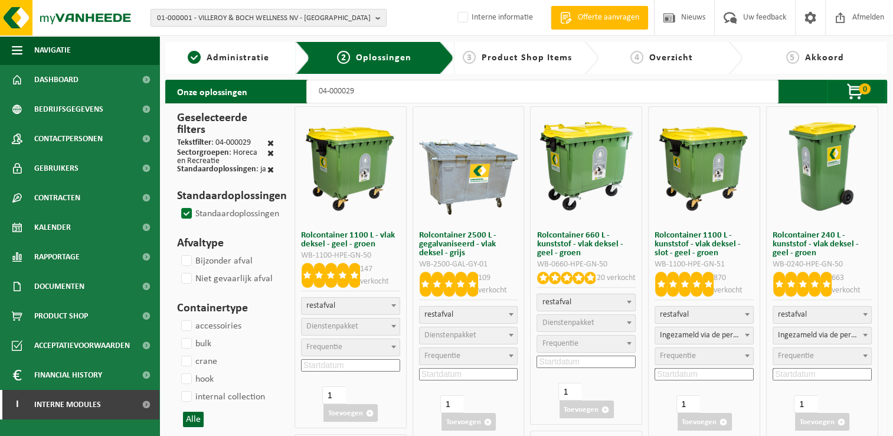
select select
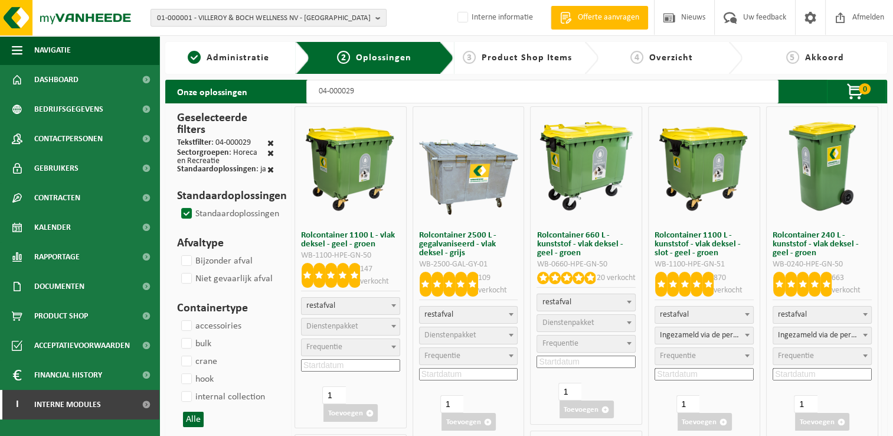
select select
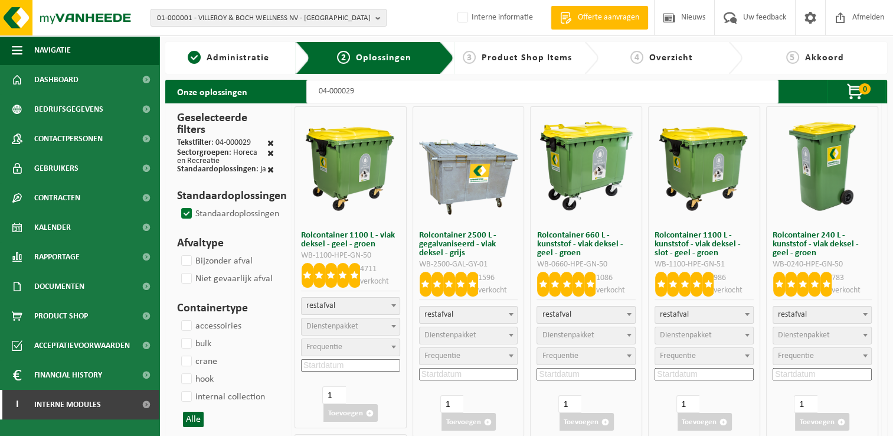
type input "04-000029 3"
select select
type input "04-000029 37"
select select
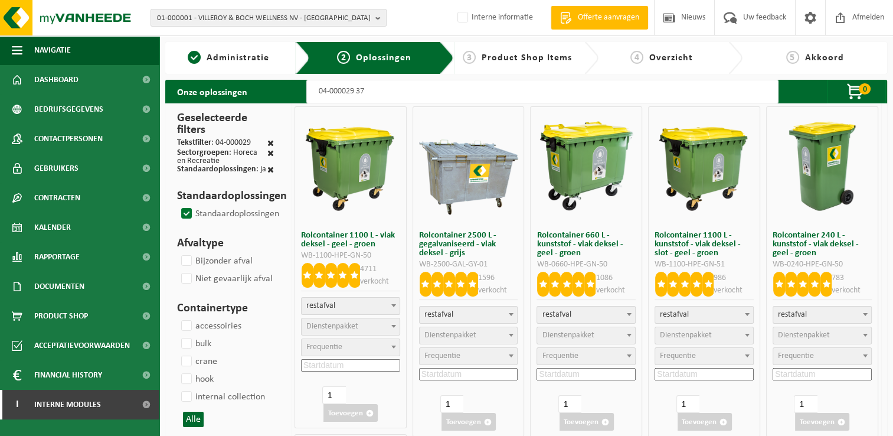
select select
select select "2"
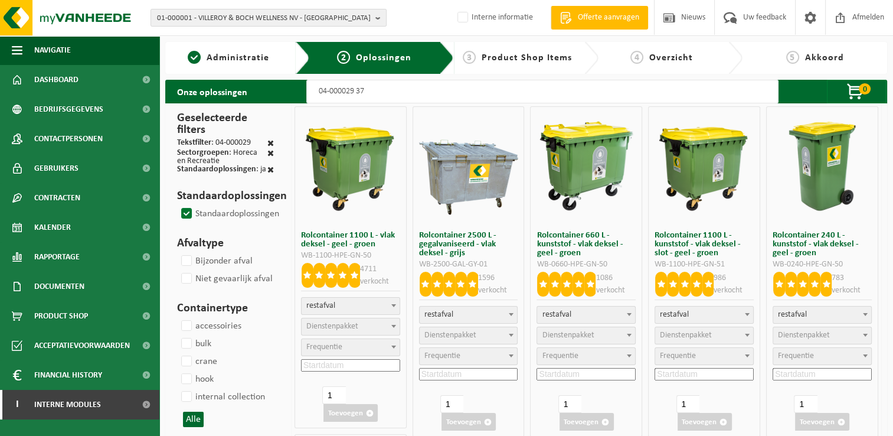
select select
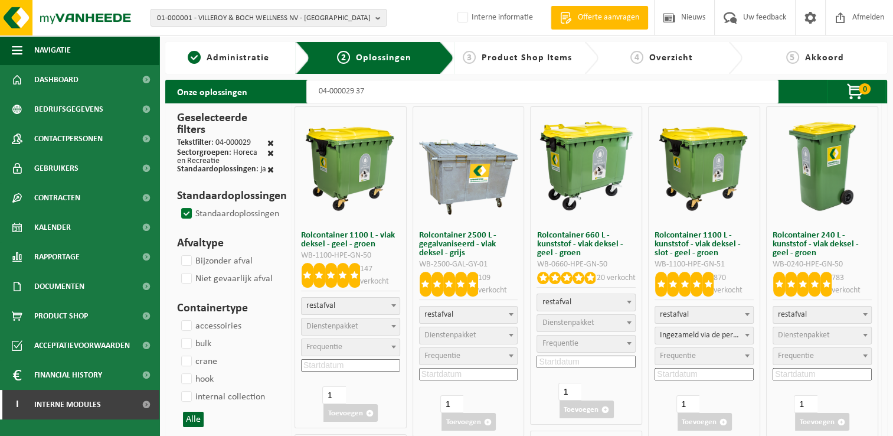
type input "04-000029 370"
select select "2"
select select
select select "2"
select select
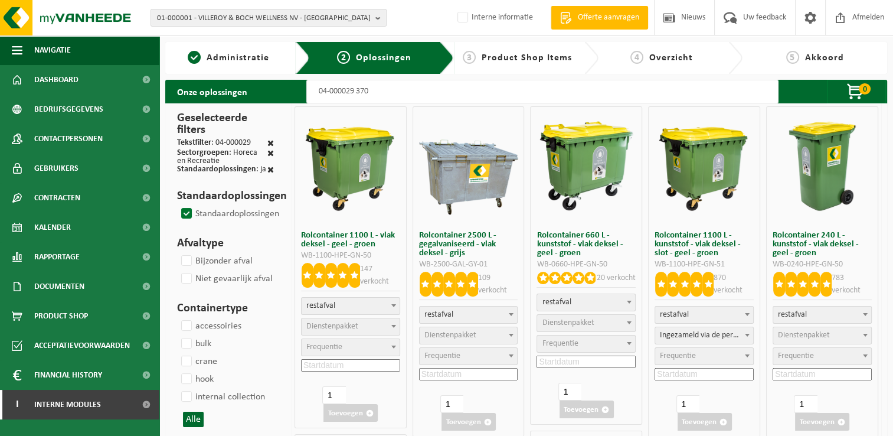
select select "2"
select select
select select "2"
select select
select select "2"
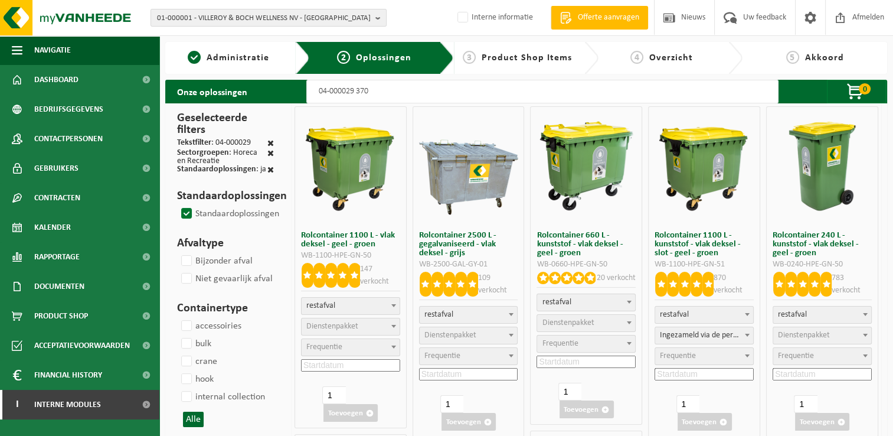
select select
select select "2"
select select
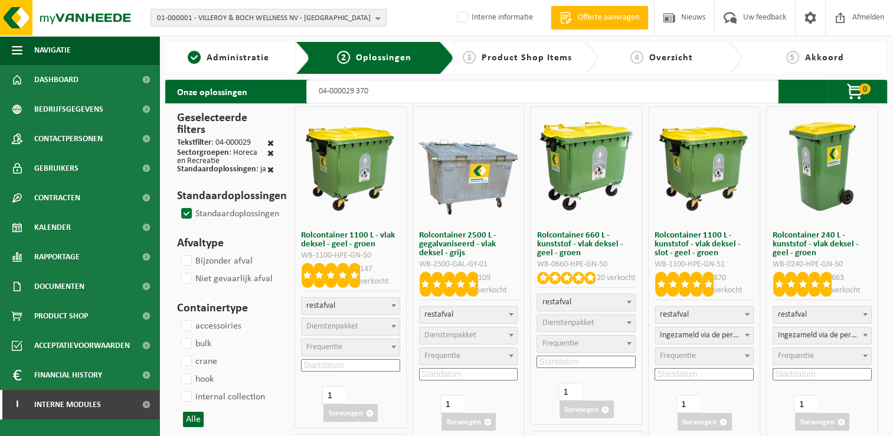
select select
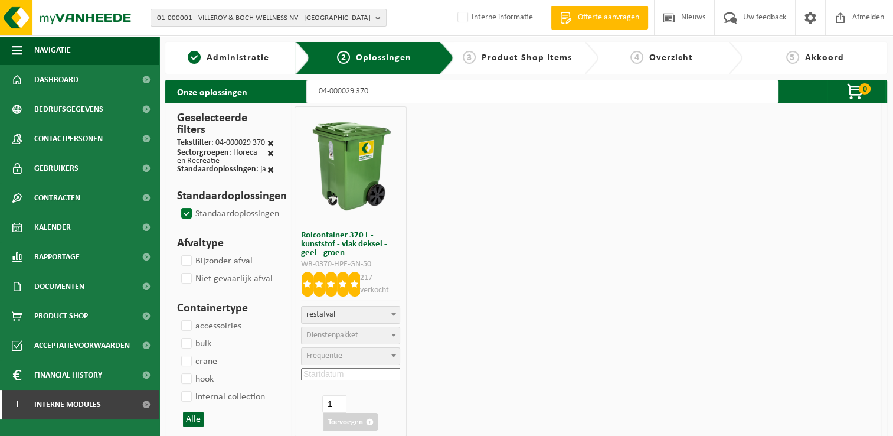
select select "2"
select select
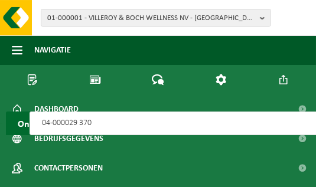
type input "04-000029 370"
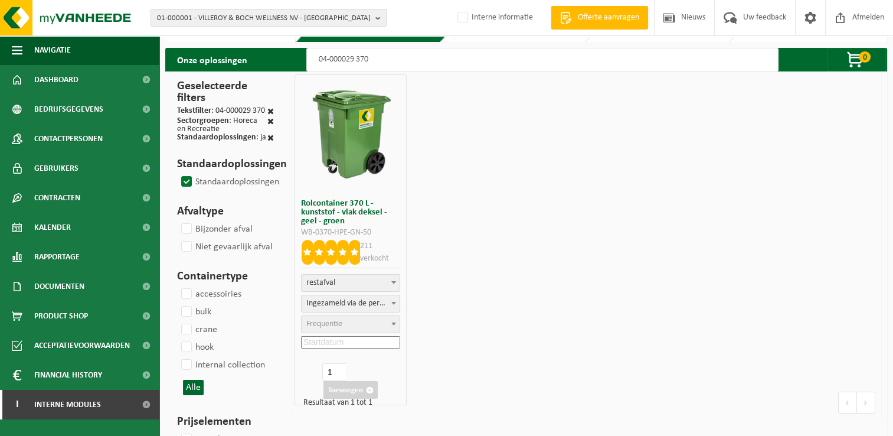
scroll to position [59, 0]
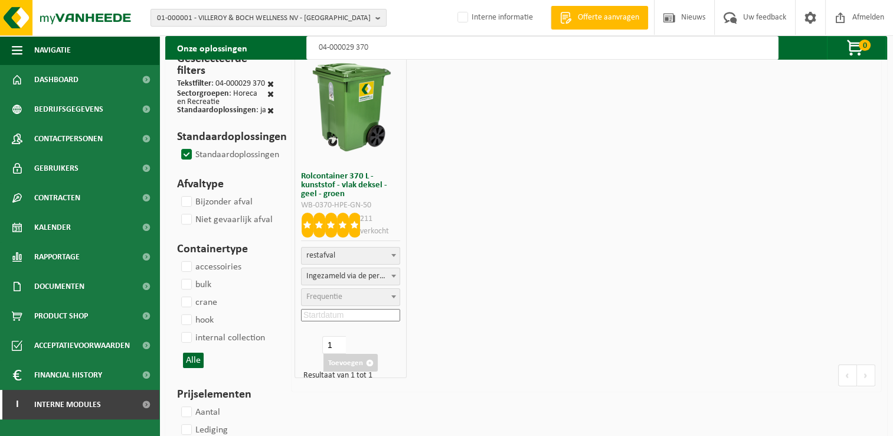
click at [362, 297] on span "Frequentie" at bounding box center [351, 297] width 98 height 17
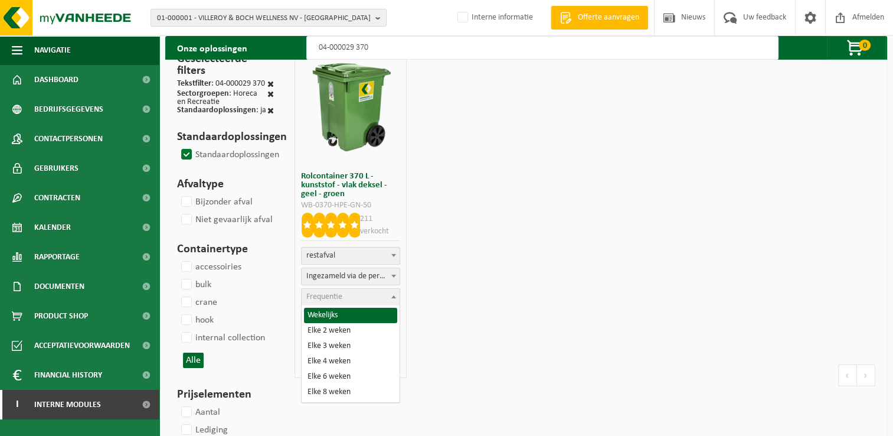
select select "8"
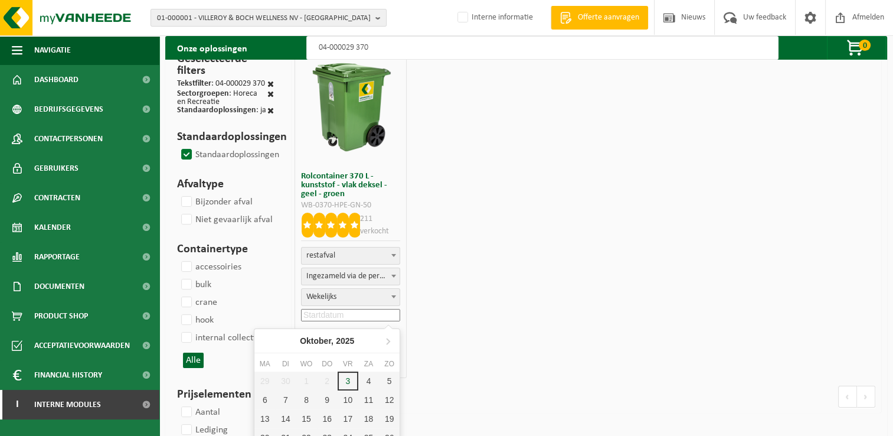
click at [373, 314] on input at bounding box center [350, 315] width 99 height 12
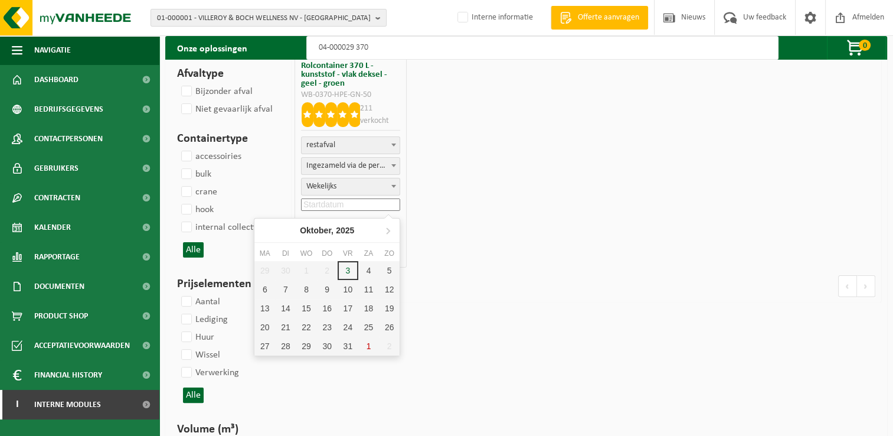
scroll to position [177, 0]
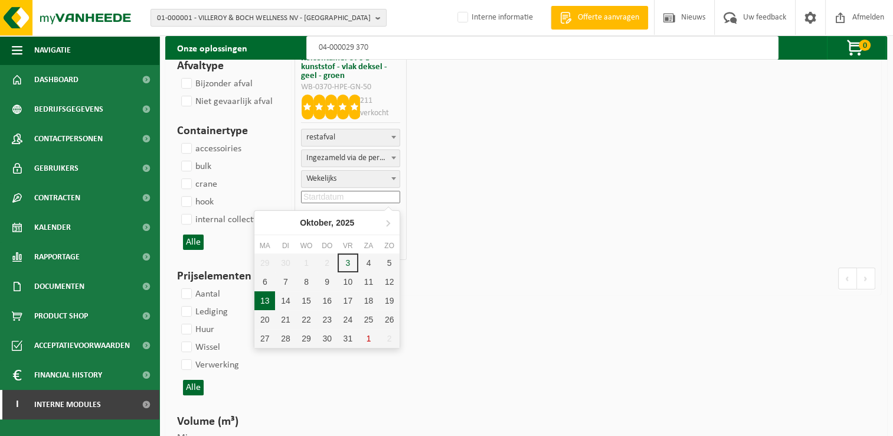
click at [266, 301] on div "13" at bounding box center [264, 300] width 21 height 19
type input "2025-10-13"
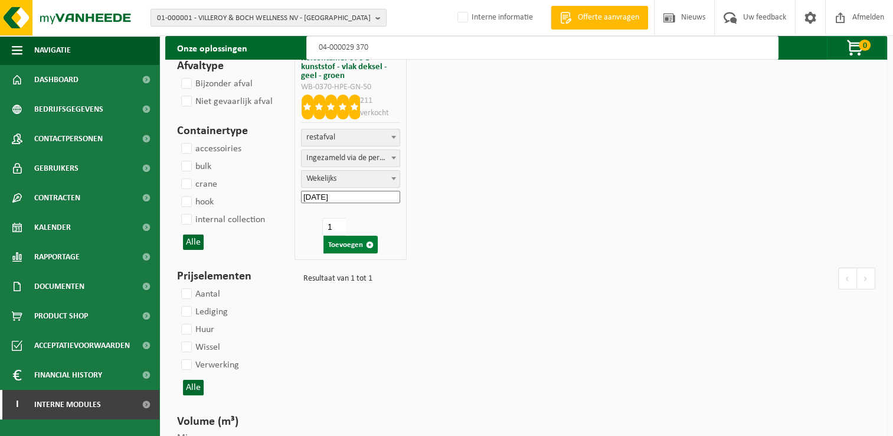
click at [352, 247] on button "Toevoegen" at bounding box center [350, 244] width 54 height 18
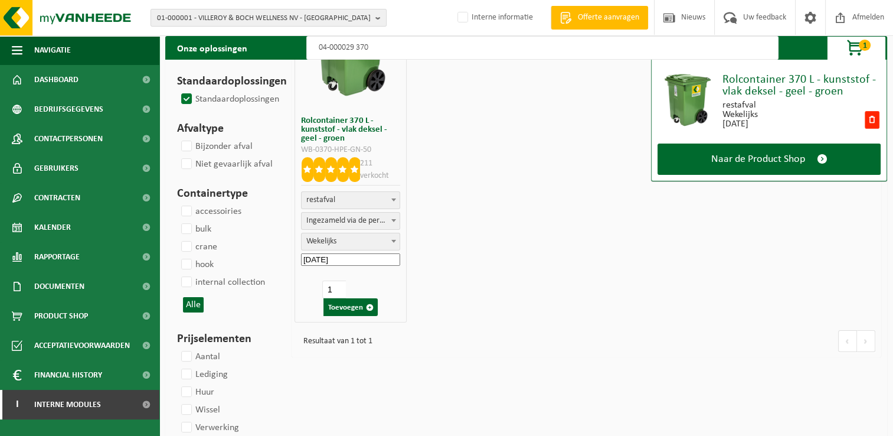
scroll to position [0, 0]
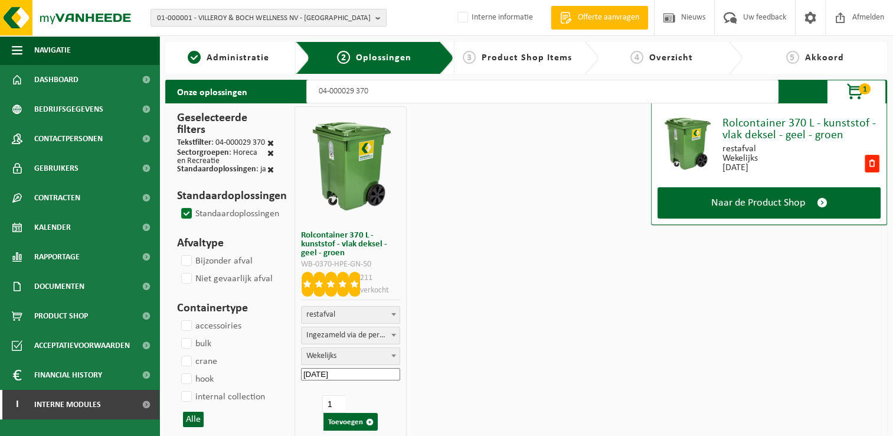
click at [410, 94] on input "04-000029 370" at bounding box center [542, 92] width 472 height 24
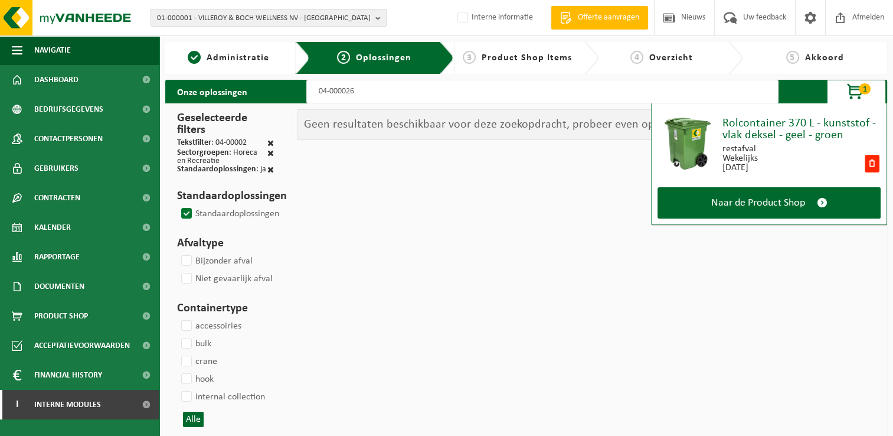
type input "04-000026"
select select
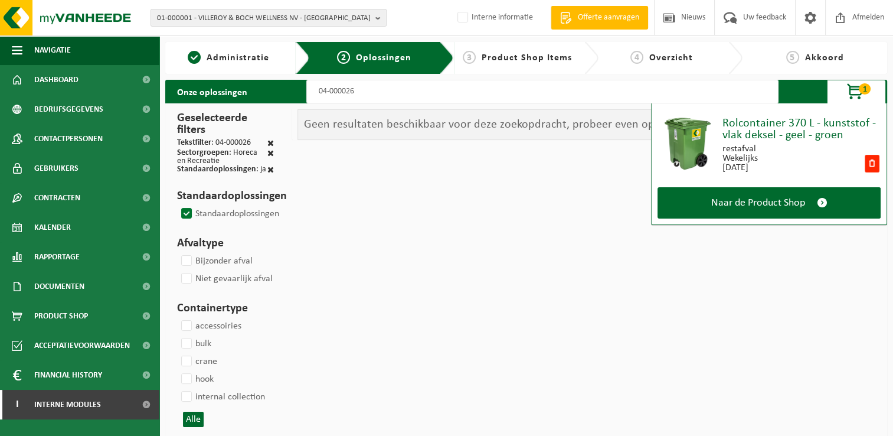
select select
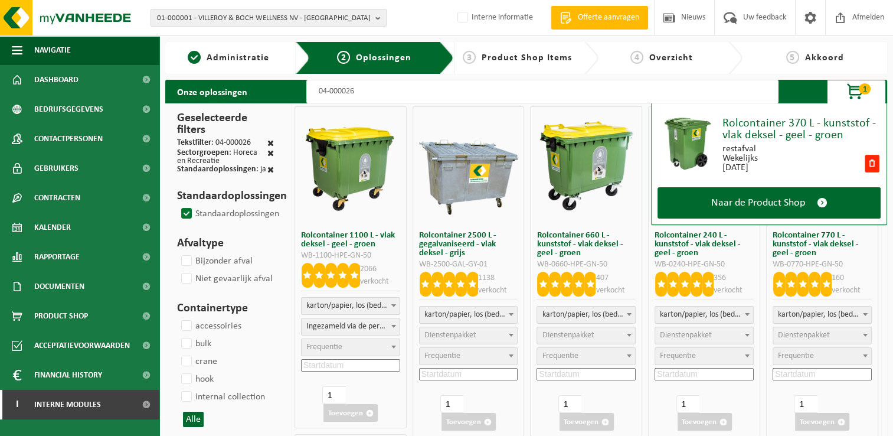
select select
select select "2"
select select
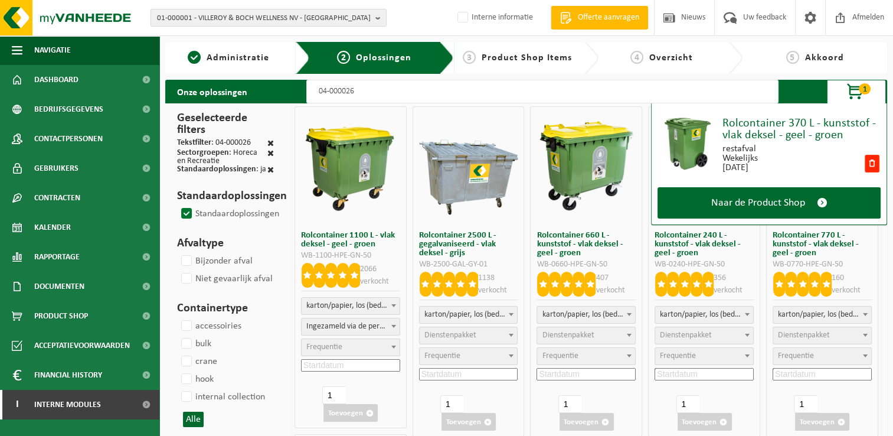
select select "2"
select select
select select "2"
select select
select select "2"
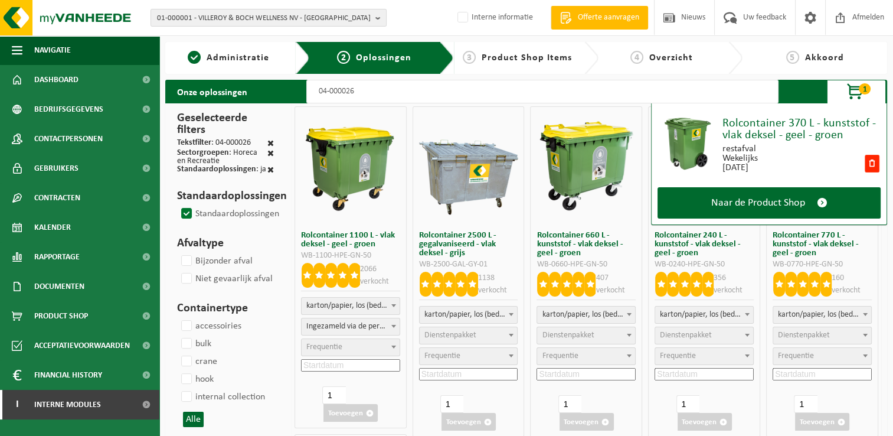
select select
select select "7"
select select
type input "04-000026 1"
select select
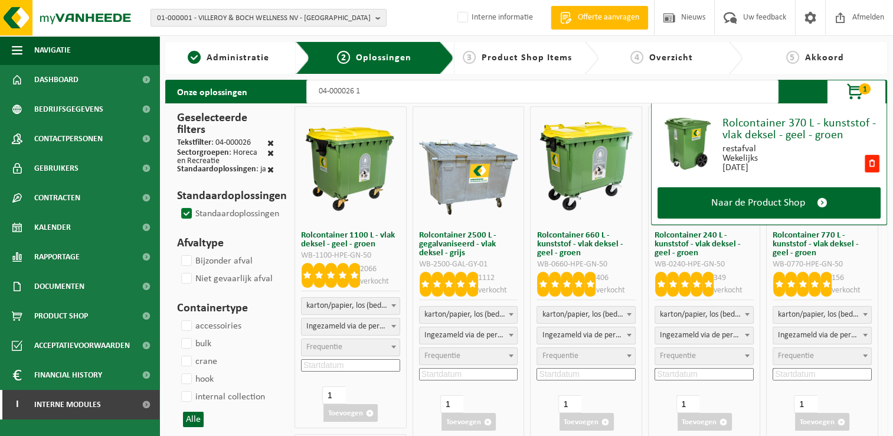
select select
select select "2"
select select
select select "2"
select select
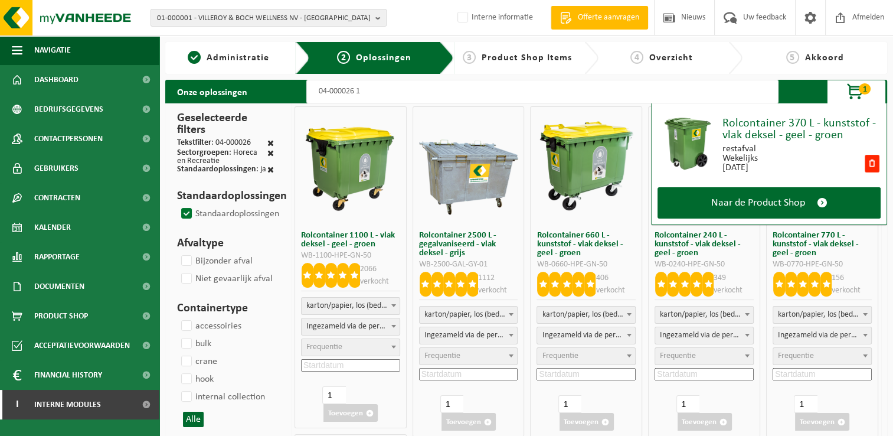
select select
select select "7"
select select
select select "2"
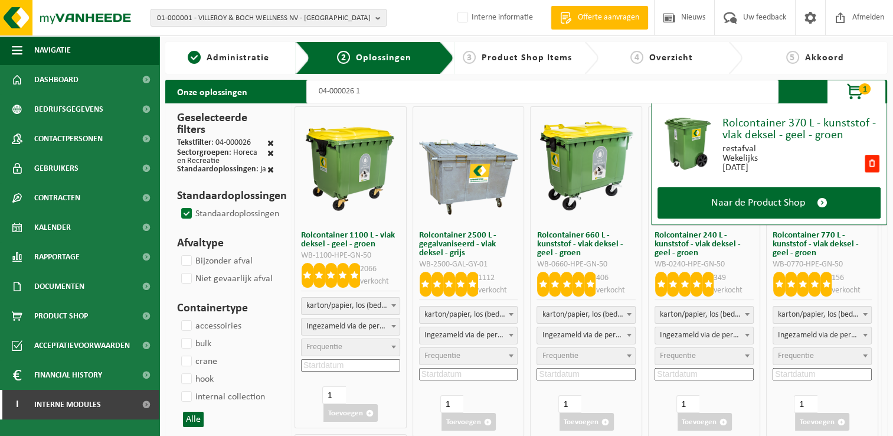
select select
select select "7"
select select "8"
select select
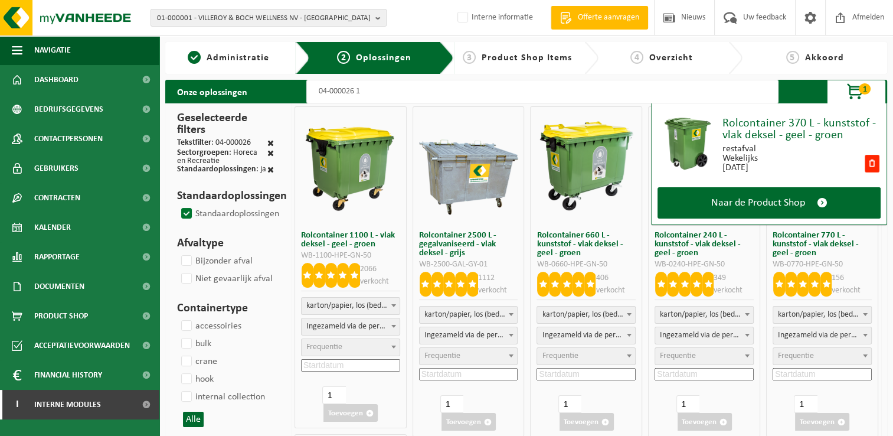
select select
select select "8"
select select
select select "7"
select select
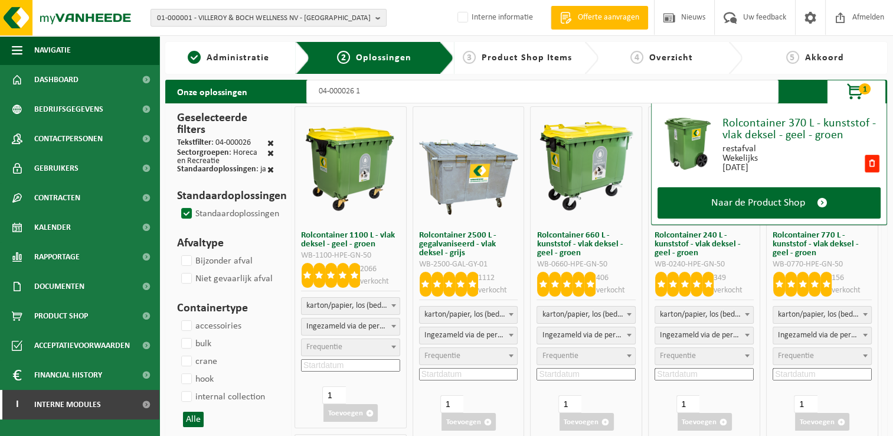
select select "47"
select select
type input "04-000026 11"
select select
type input "04-000026 1100"
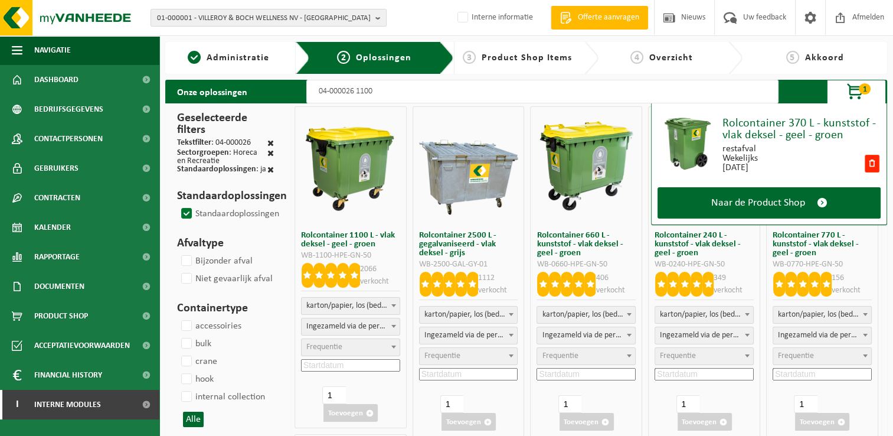
select select
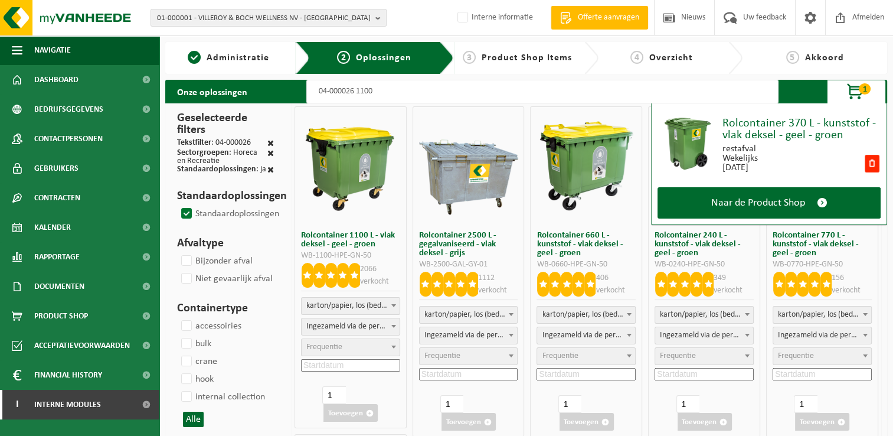
select select
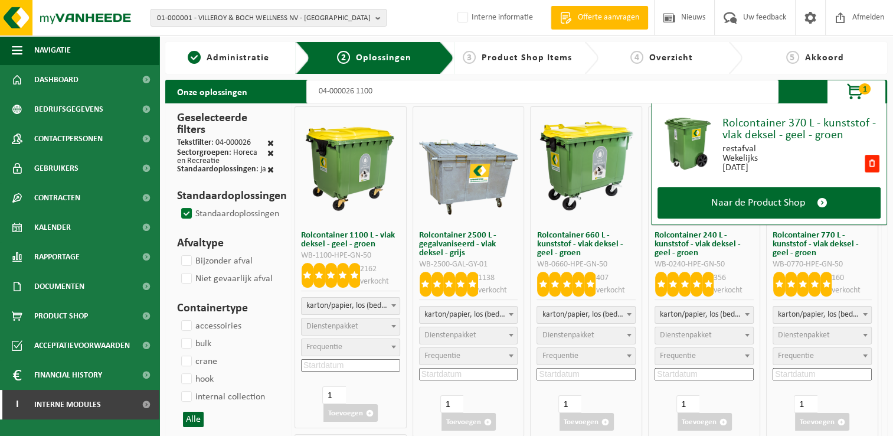
select select
select select "2"
select select
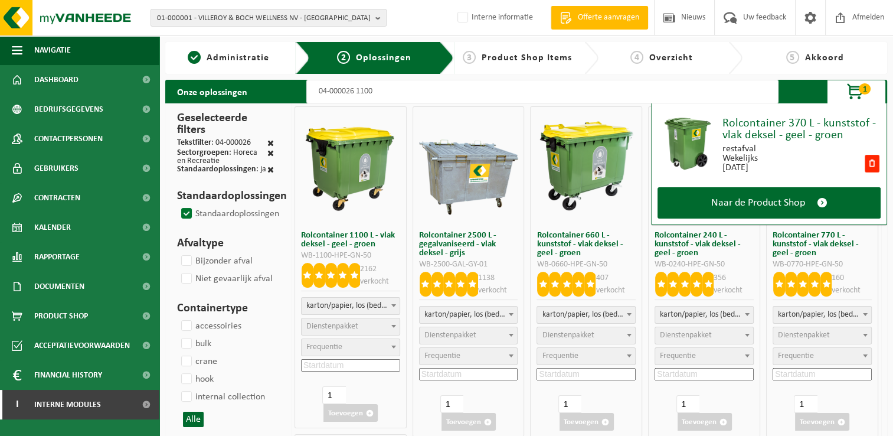
select select "2"
select select
select select "2"
select select
select select "2"
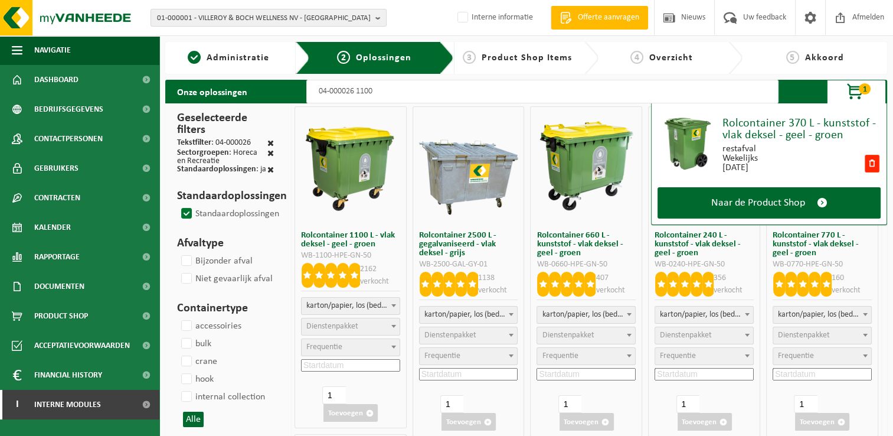
select select
select select "2"
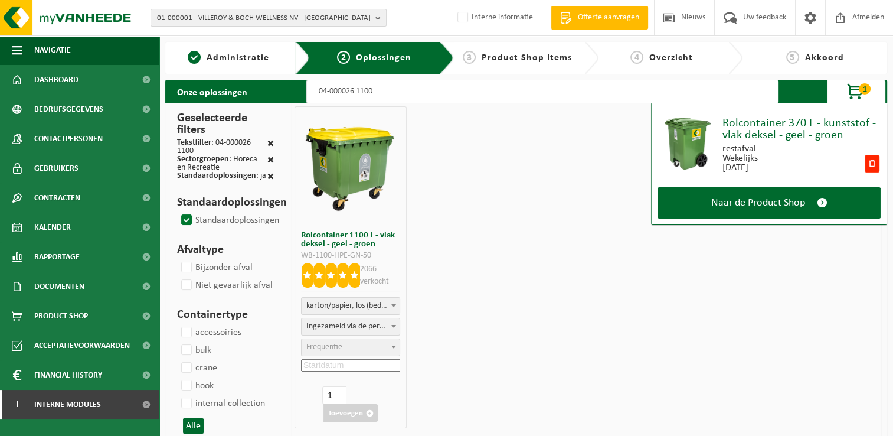
scroll to position [59, 0]
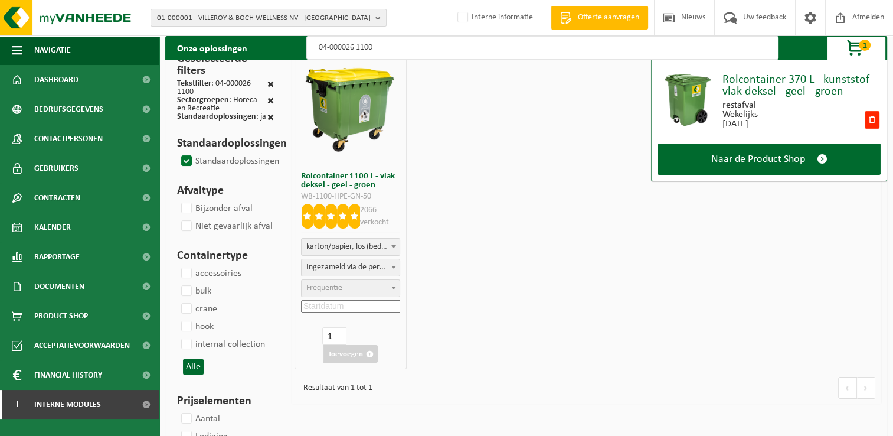
click at [369, 287] on span "Frequentie" at bounding box center [351, 288] width 98 height 17
click at [371, 304] on input at bounding box center [350, 306] width 99 height 12
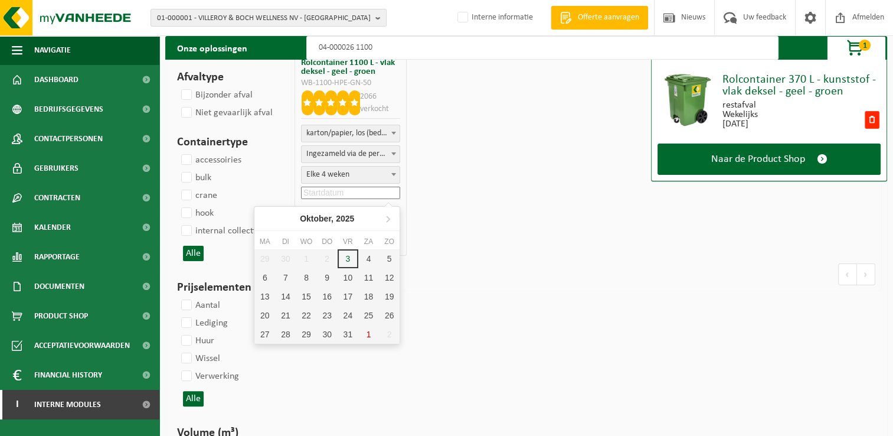
scroll to position [177, 0]
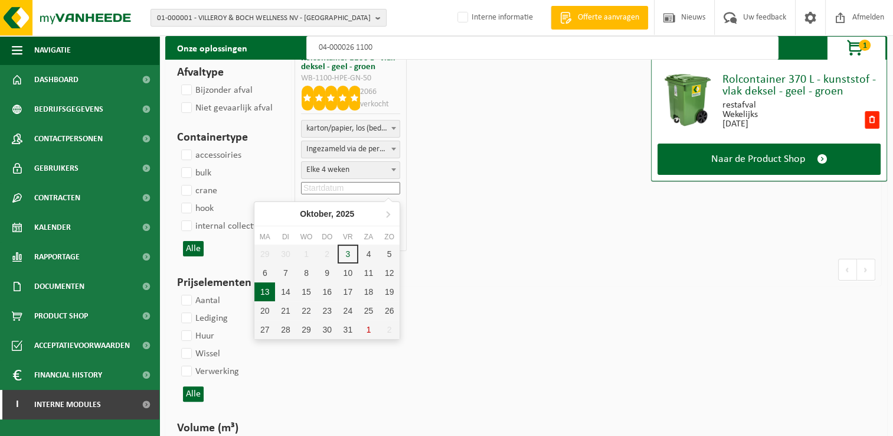
click at [269, 292] on div "13" at bounding box center [264, 291] width 21 height 19
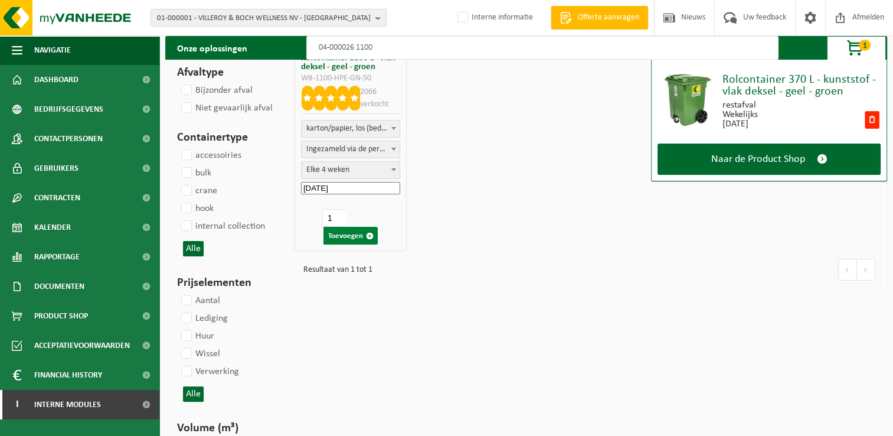
click at [346, 233] on button "Toevoegen" at bounding box center [350, 236] width 54 height 18
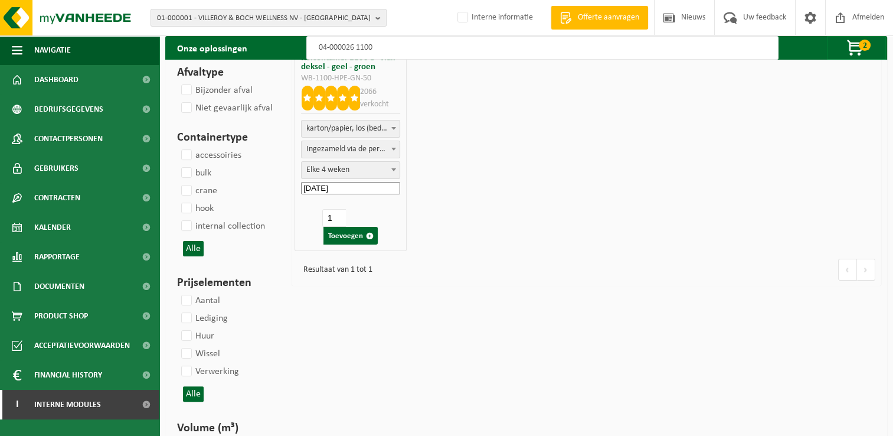
click at [469, 41] on input "04-000026 1100" at bounding box center [542, 48] width 472 height 24
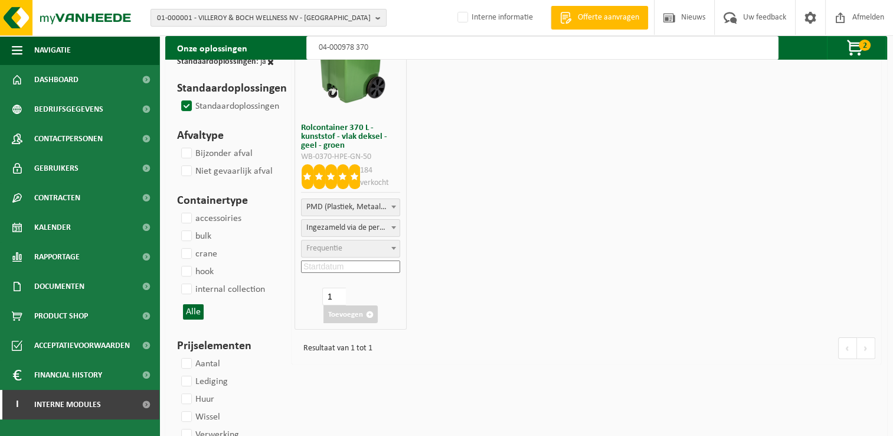
scroll to position [118, 0]
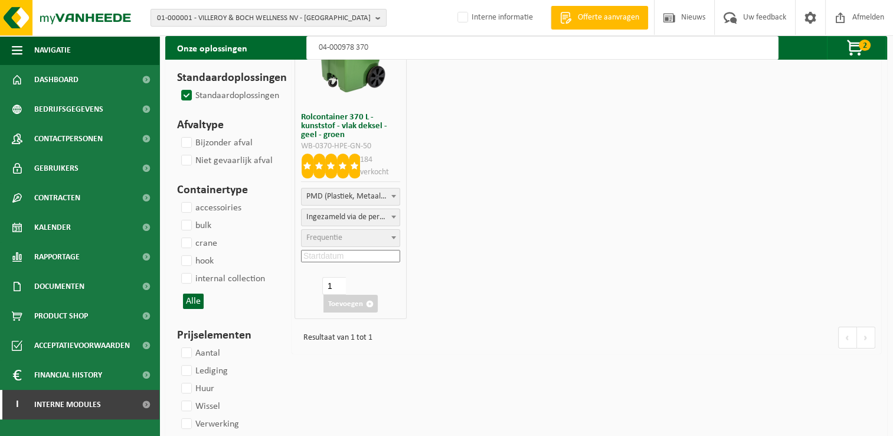
click at [352, 238] on span "Frequentie" at bounding box center [351, 238] width 98 height 17
click at [368, 254] on input at bounding box center [350, 256] width 99 height 12
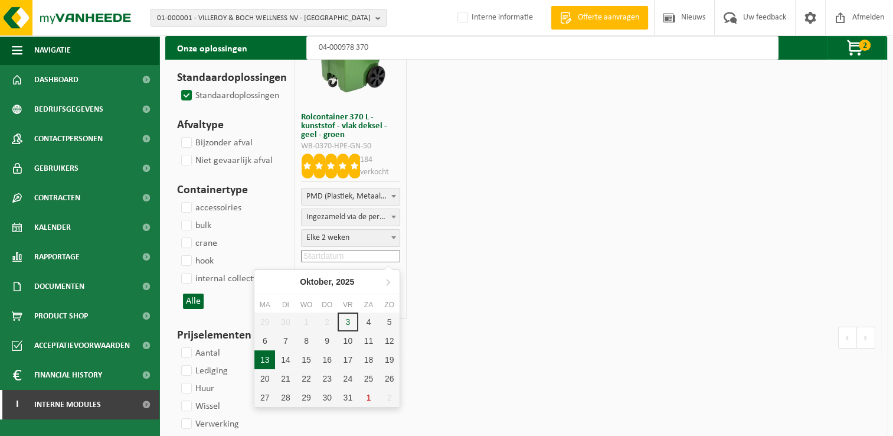
click at [269, 355] on div "13" at bounding box center [264, 359] width 21 height 19
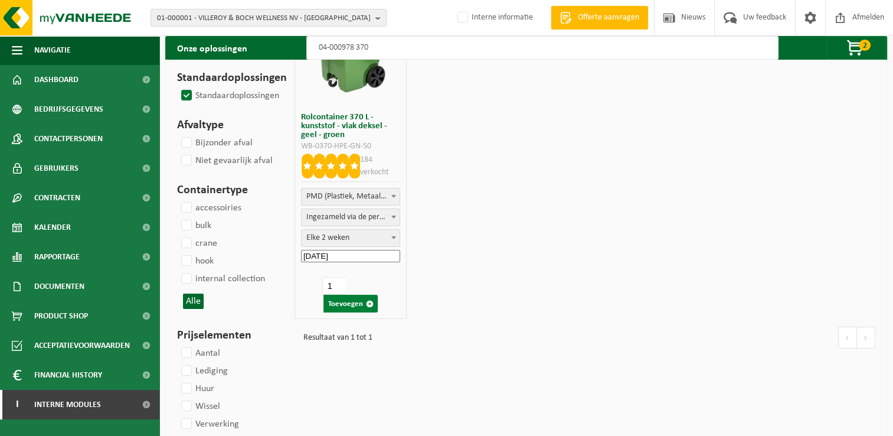
click at [351, 299] on button "Toevoegen" at bounding box center [350, 304] width 54 height 18
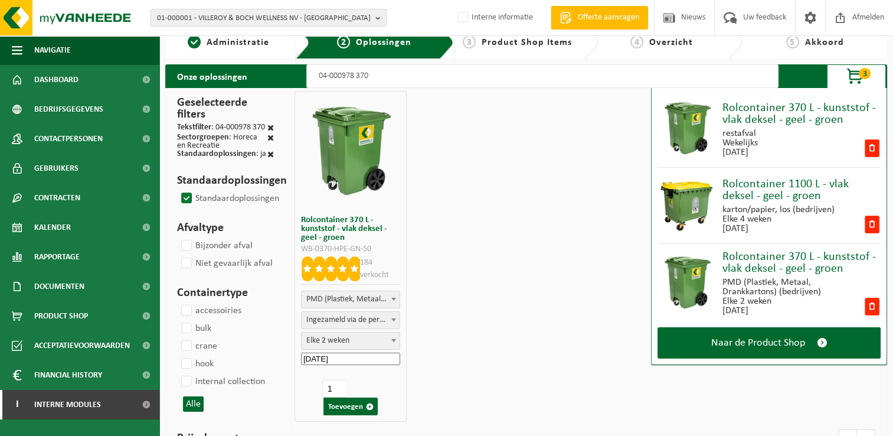
scroll to position [0, 0]
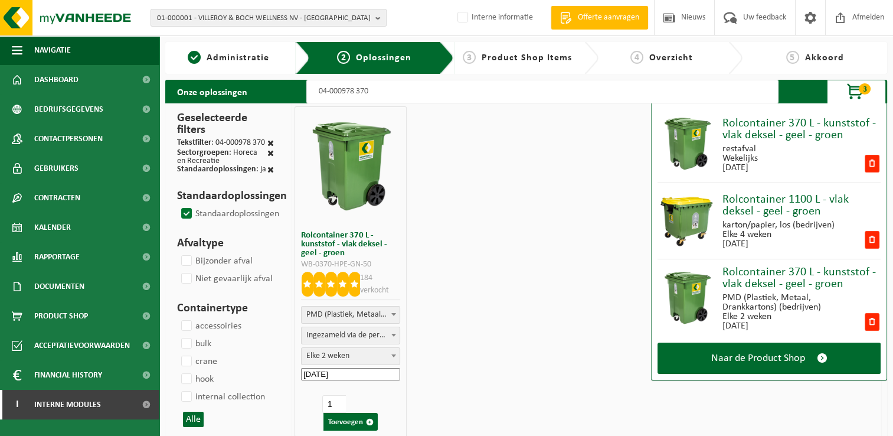
drag, startPoint x: 382, startPoint y: 83, endPoint x: 378, endPoint y: 89, distance: 6.7
click at [382, 84] on input "04-000978 370" at bounding box center [542, 92] width 472 height 24
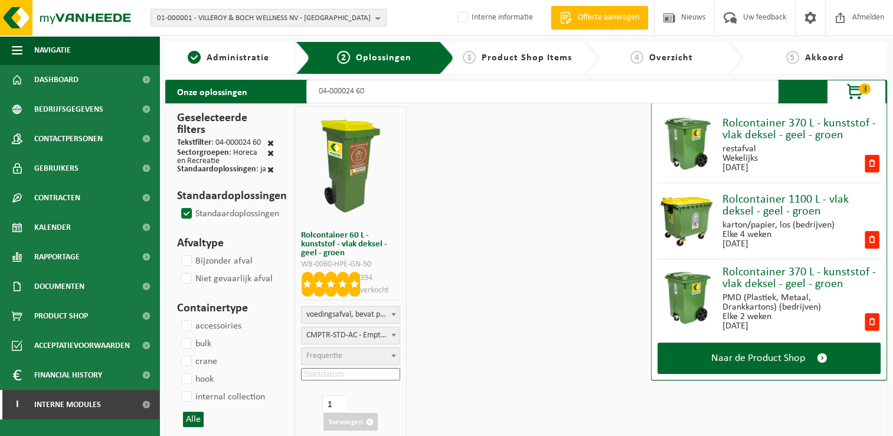
click at [335, 349] on span "Frequentie" at bounding box center [351, 356] width 98 height 17
click at [352, 374] on input at bounding box center [350, 374] width 99 height 12
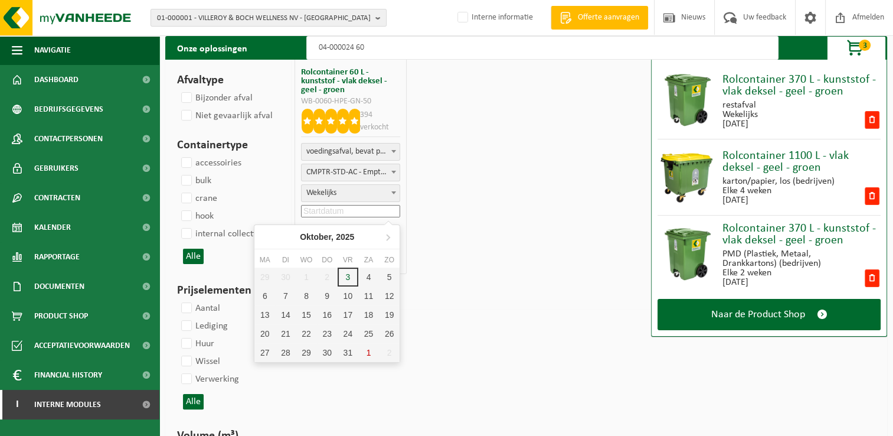
scroll to position [177, 0]
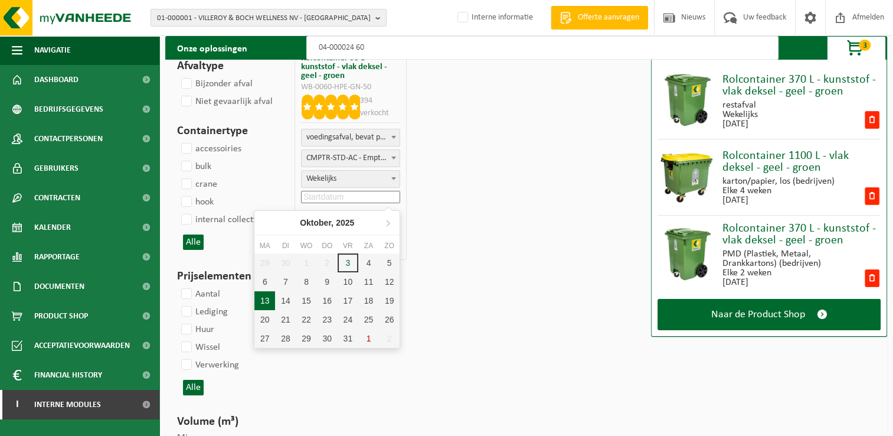
click at [262, 298] on div "13" at bounding box center [264, 300] width 21 height 19
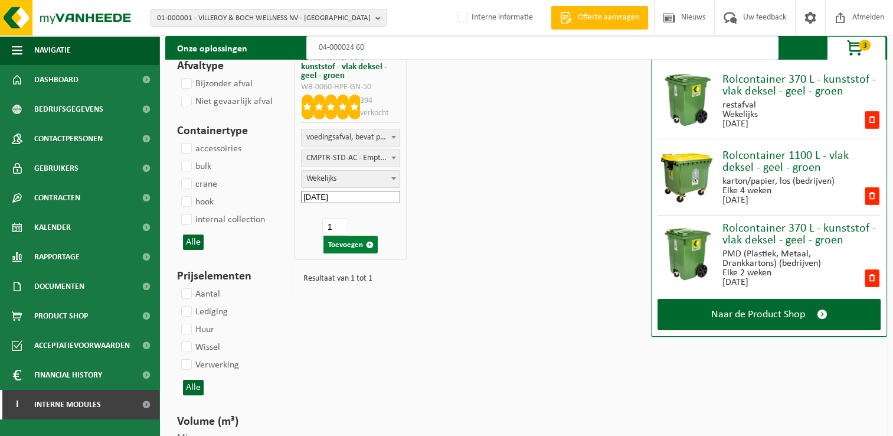
click at [344, 244] on button "Toevoegen" at bounding box center [350, 244] width 54 height 18
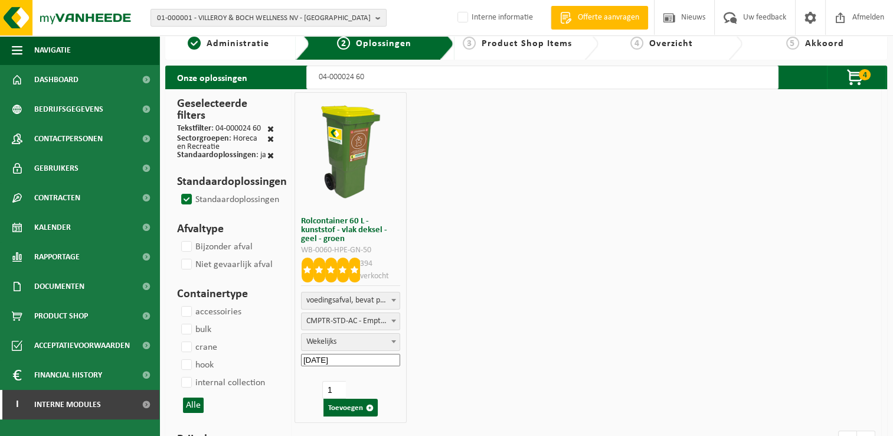
scroll to position [0, 0]
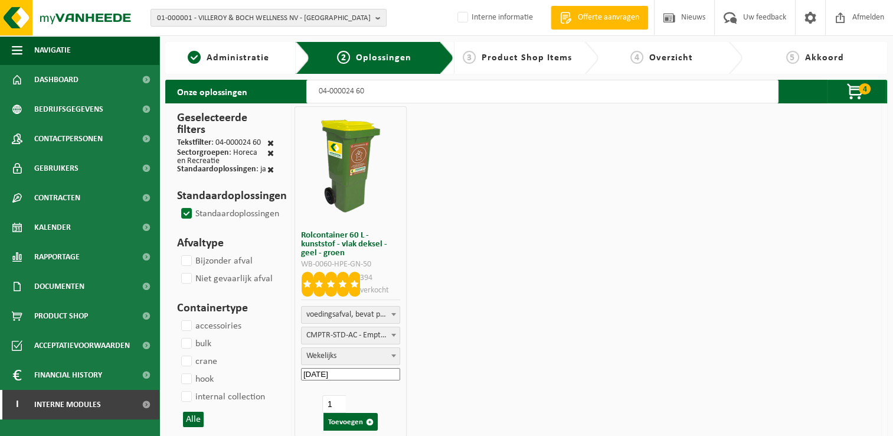
drag, startPoint x: 857, startPoint y: 87, endPoint x: 898, endPoint y: 115, distance: 49.8
click at [858, 88] on span "button" at bounding box center [855, 92] width 59 height 24
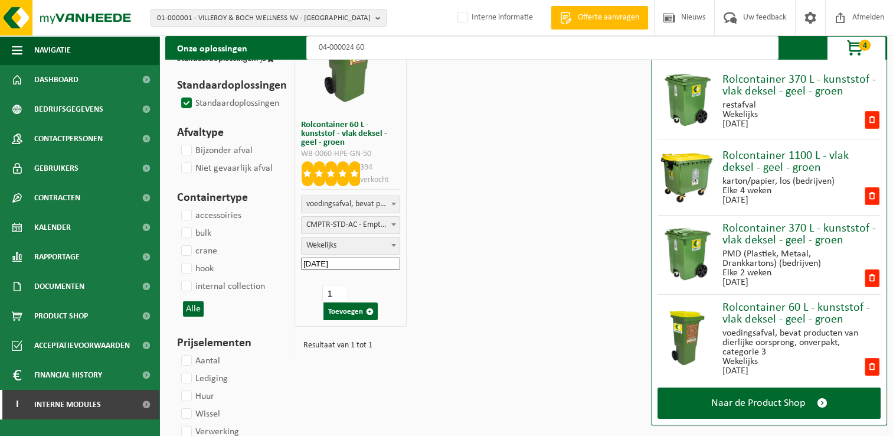
scroll to position [118, 0]
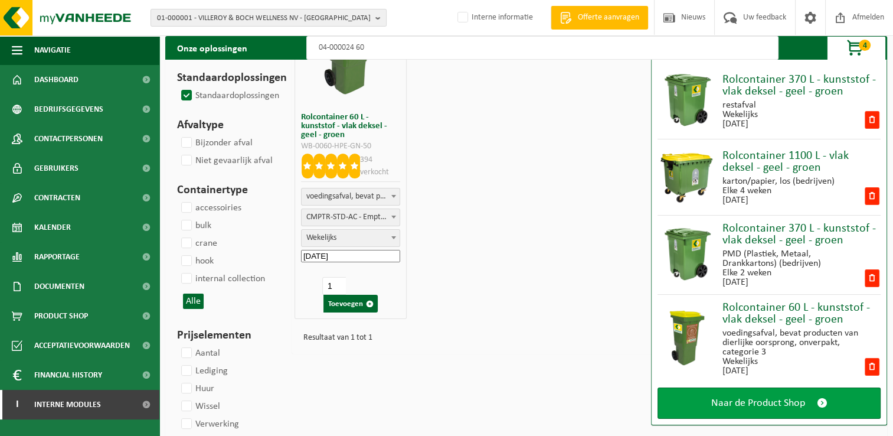
click at [817, 400] on span at bounding box center [822, 403] width 11 height 12
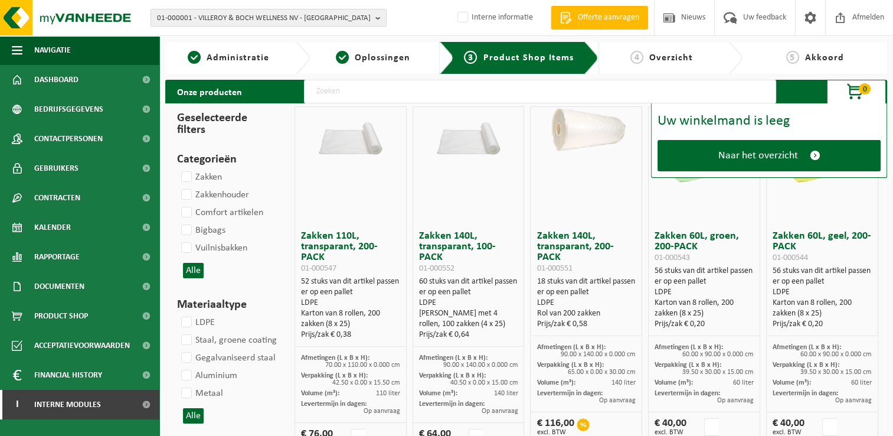
click at [617, 93] on input "text" at bounding box center [540, 92] width 472 height 24
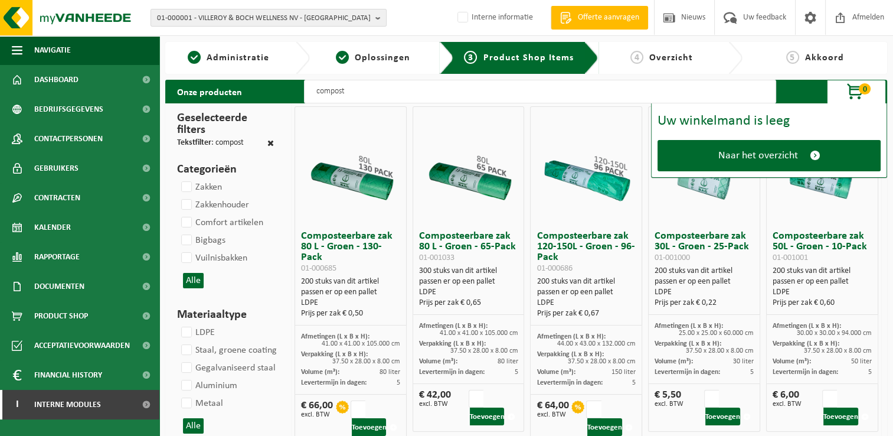
type input "composteerbare zak"
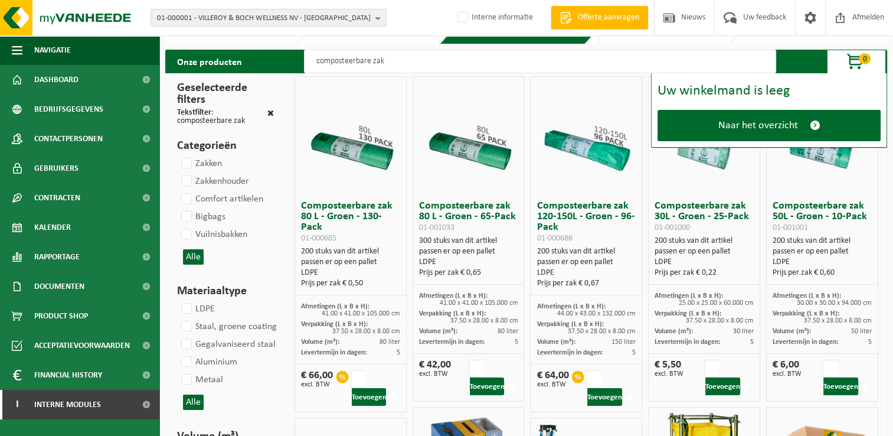
scroll to position [59, 0]
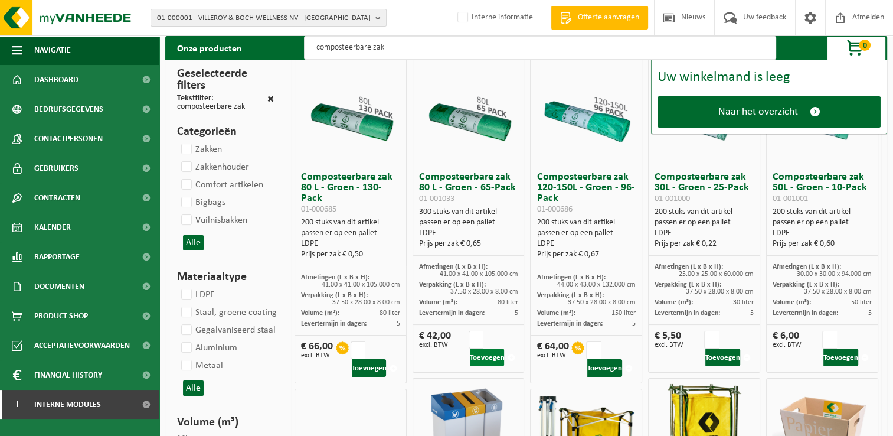
click at [490, 359] on button "Toevoegen" at bounding box center [487, 357] width 35 height 18
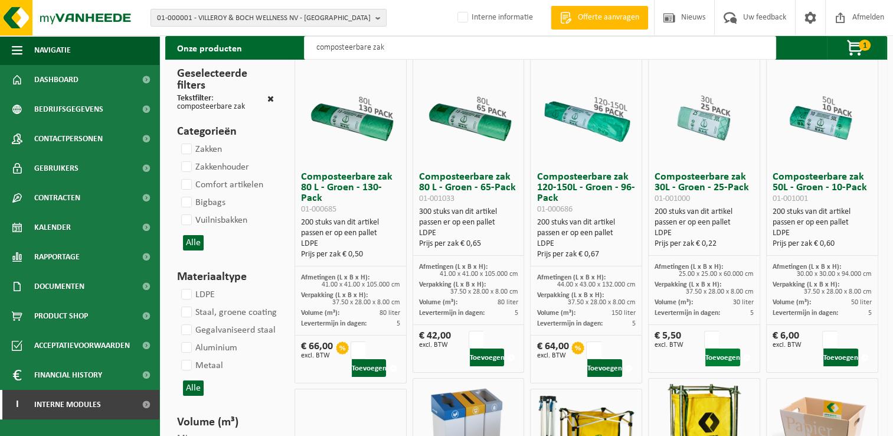
click at [722, 356] on button "Toevoegen" at bounding box center [722, 357] width 35 height 18
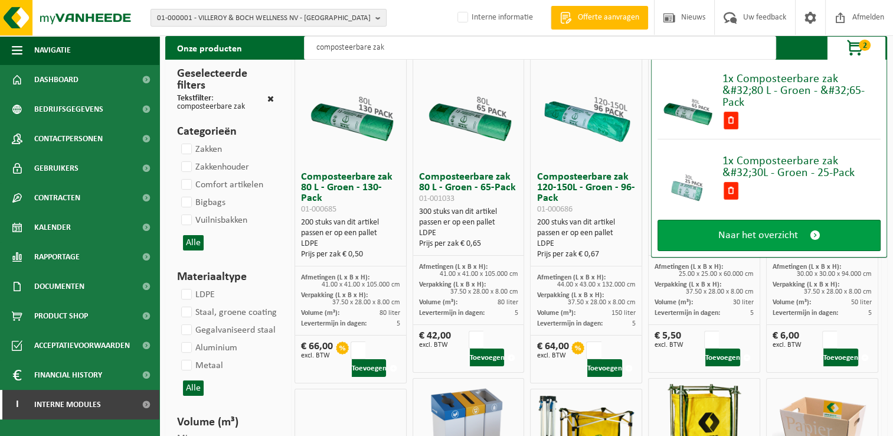
click at [810, 233] on span at bounding box center [815, 235] width 11 height 12
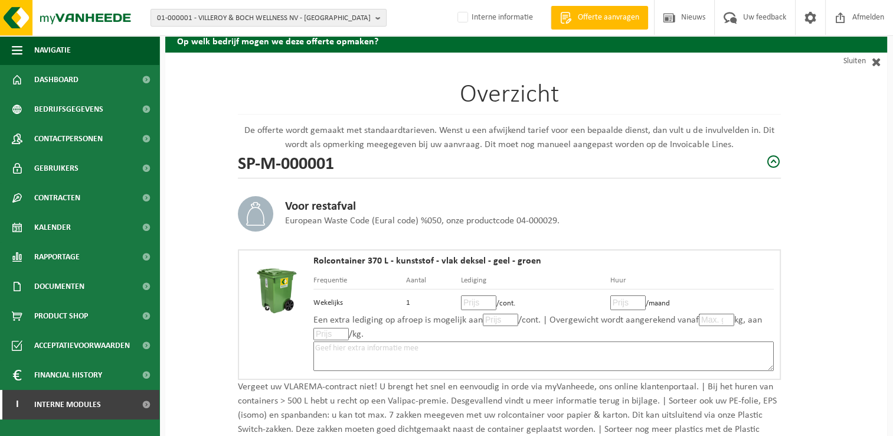
scroll to position [177, 0]
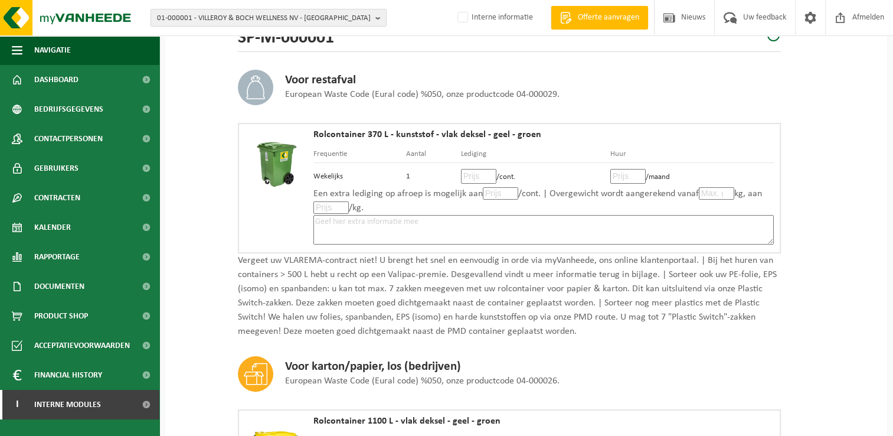
click at [475, 178] on input "number" at bounding box center [478, 176] width 35 height 15
type input "18"
type input "18.50"
click at [628, 178] on input "number" at bounding box center [627, 176] width 35 height 15
type input "3"
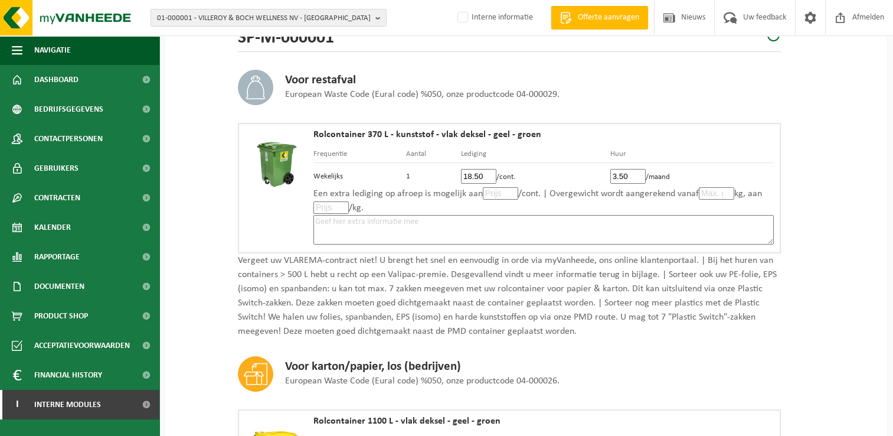
type input "3.50"
click at [491, 191] on input "number" at bounding box center [500, 193] width 35 height 12
click at [715, 194] on input "number" at bounding box center [716, 193] width 35 height 12
type input "51"
click at [693, 221] on textarea at bounding box center [543, 230] width 460 height 30
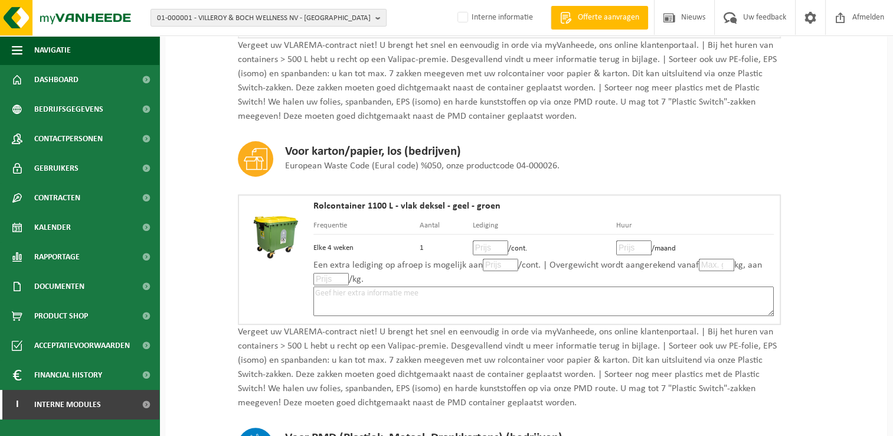
scroll to position [413, 0]
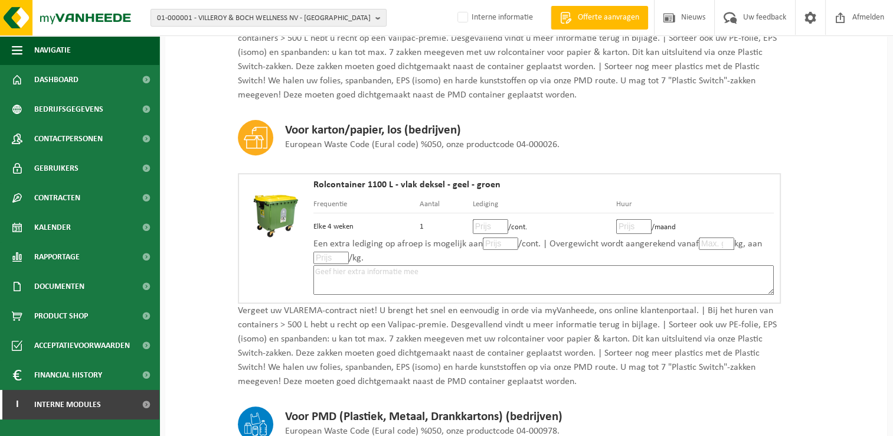
click at [486, 223] on input "number" at bounding box center [490, 226] width 35 height 15
type input "11"
type input "11.00"
click at [636, 223] on input "number" at bounding box center [633, 226] width 35 height 15
type input "7"
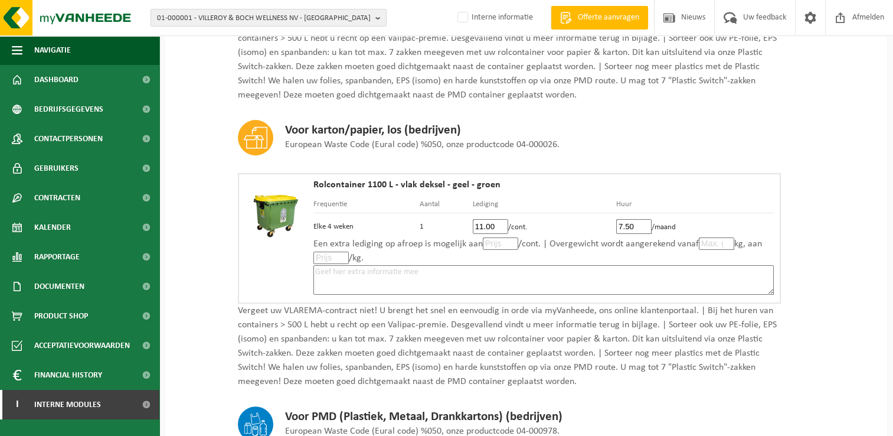
type input "7.50"
click at [668, 271] on textarea at bounding box center [543, 280] width 460 height 30
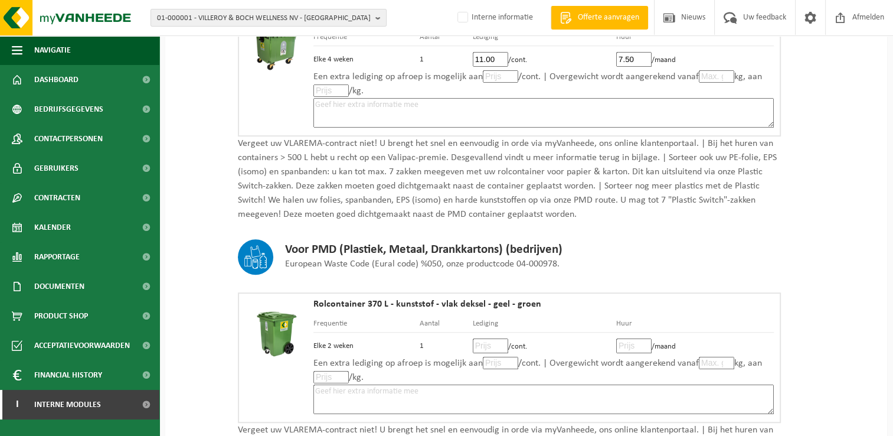
scroll to position [649, 0]
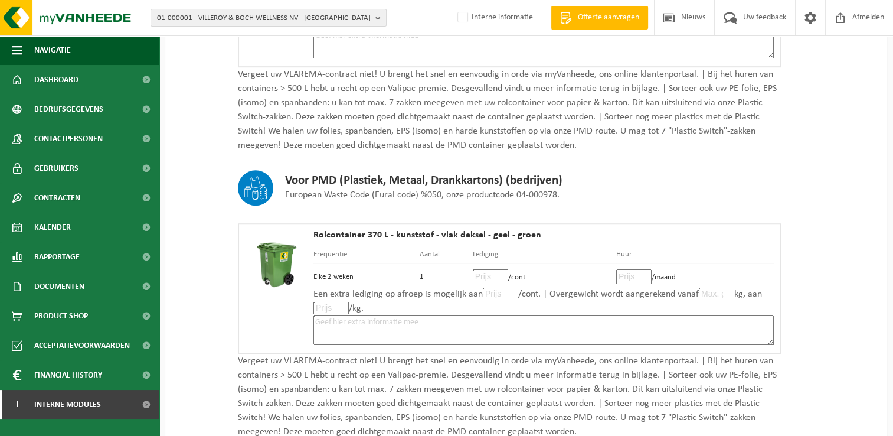
click at [487, 273] on input "number" at bounding box center [490, 276] width 35 height 15
type input "12"
type input "12.00"
click at [629, 269] on input "number" at bounding box center [633, 276] width 35 height 15
type input "3"
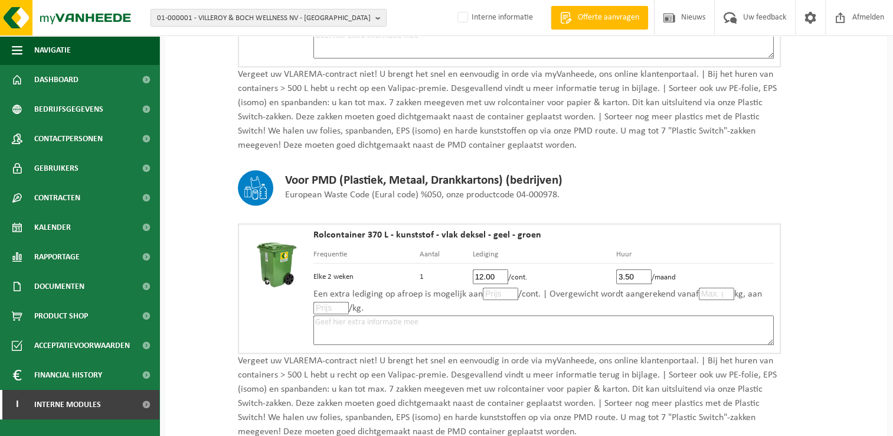
type input "3.50"
click at [463, 322] on textarea at bounding box center [543, 330] width 460 height 30
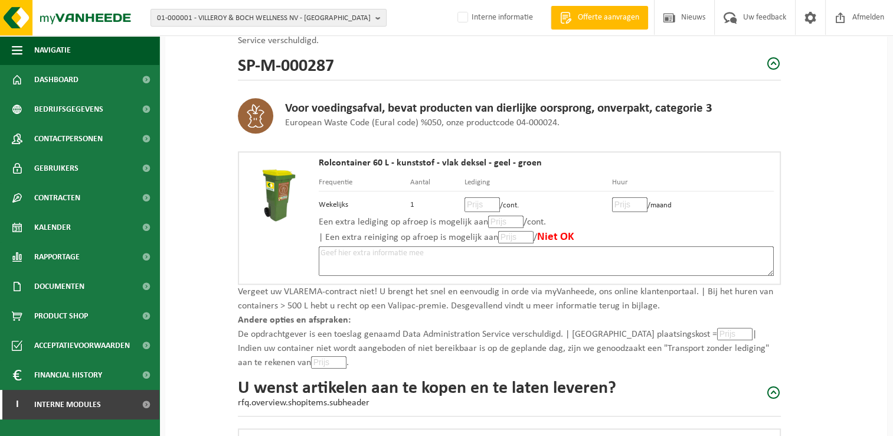
scroll to position [1121, 0]
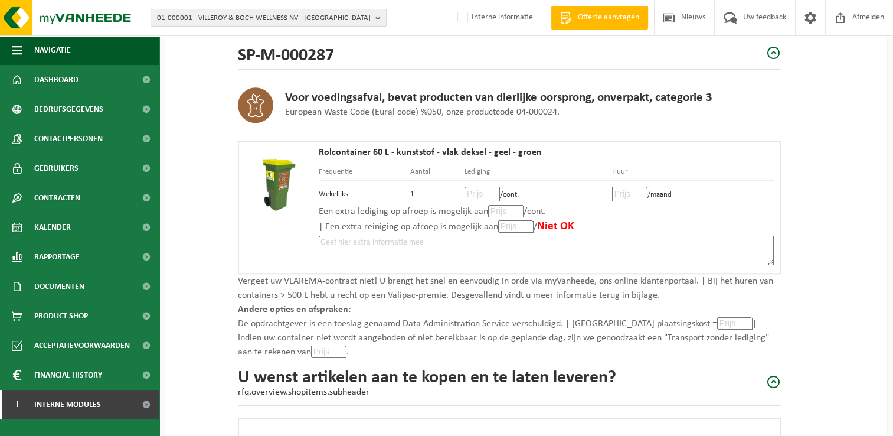
click at [477, 188] on input "number" at bounding box center [481, 194] width 35 height 15
type input "15"
type input "15.50"
click at [626, 187] on input "number" at bounding box center [629, 194] width 35 height 15
type input "1"
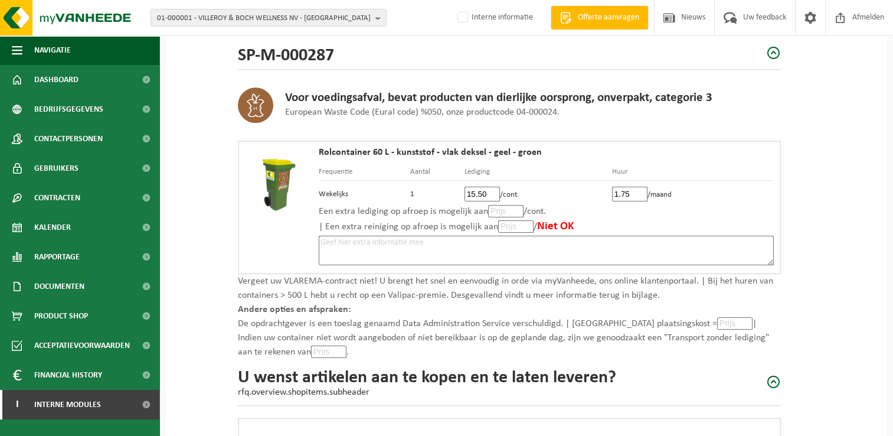
type input "1.75"
click at [482, 238] on textarea at bounding box center [546, 250] width 455 height 30
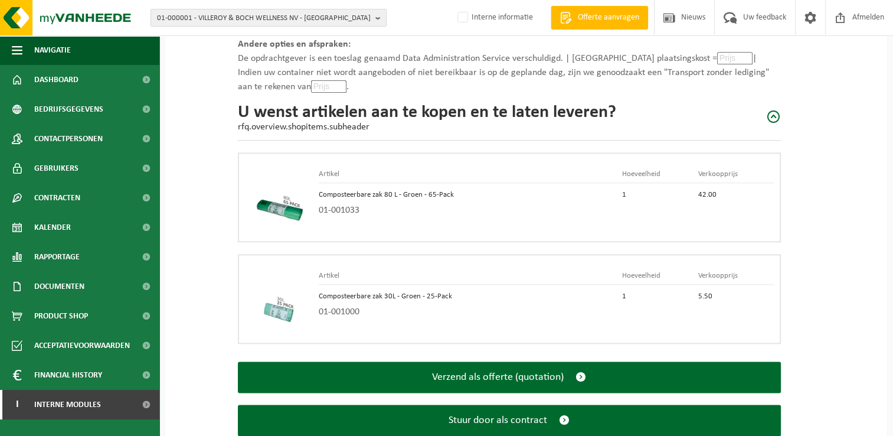
scroll to position [1413, 0]
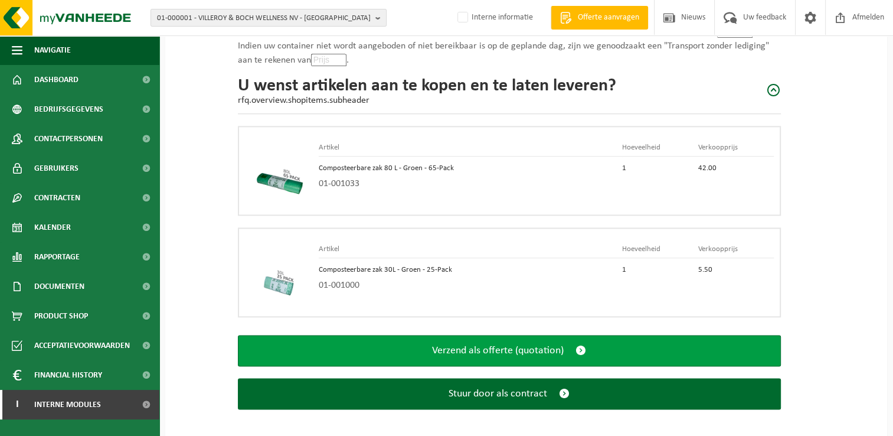
click at [580, 344] on span "submit" at bounding box center [580, 350] width 11 height 12
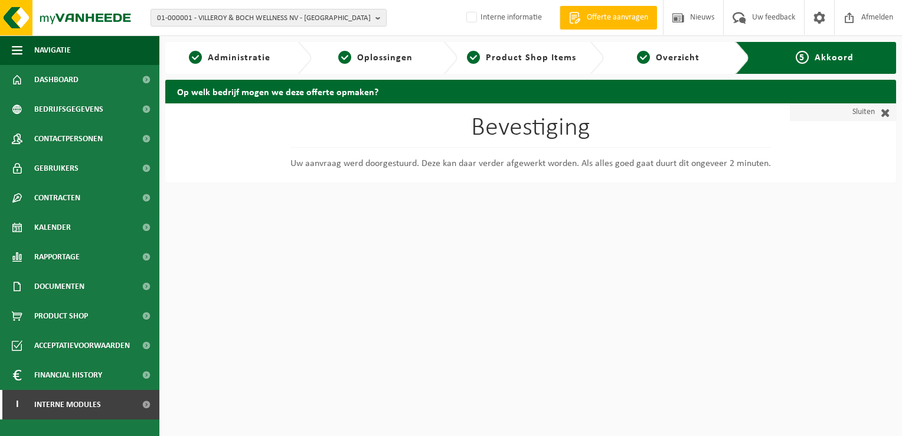
click at [887, 115] on span at bounding box center [882, 112] width 15 height 12
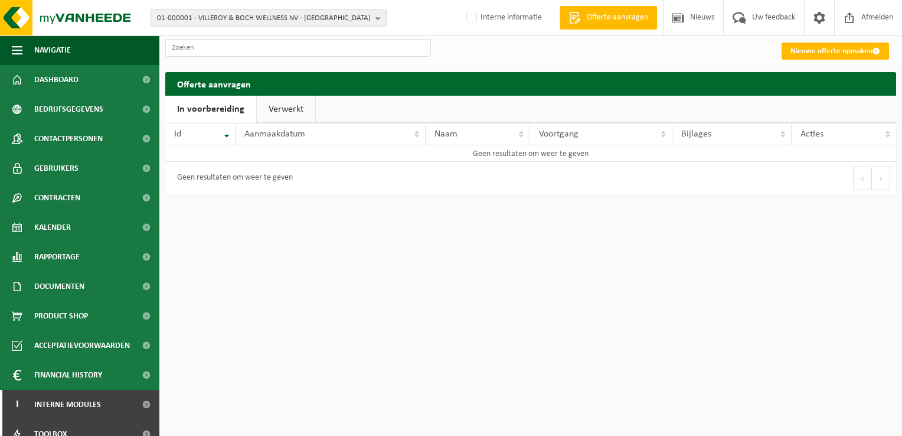
click at [285, 107] on link "Verwerkt" at bounding box center [286, 109] width 58 height 27
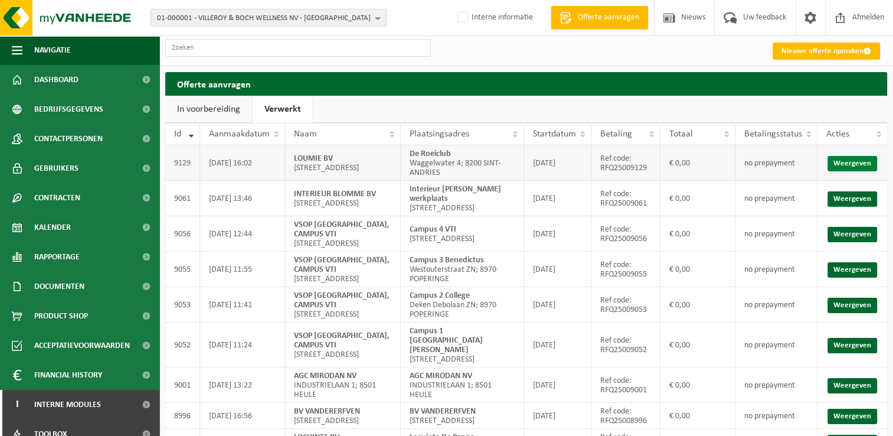
click at [857, 166] on link "Weergeven" at bounding box center [852, 163] width 50 height 15
click at [73, 86] on span "Dashboard" at bounding box center [56, 80] width 44 height 30
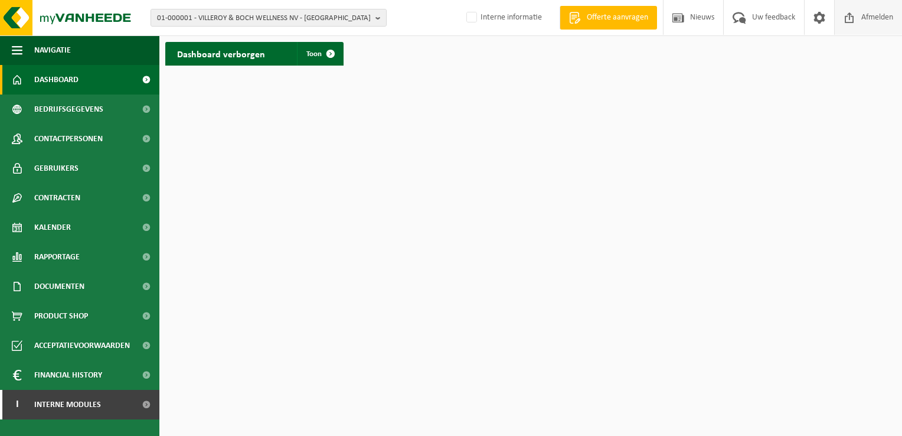
click at [880, 20] on span "Afmelden" at bounding box center [877, 17] width 38 height 35
